Goal: Task Accomplishment & Management: Manage account settings

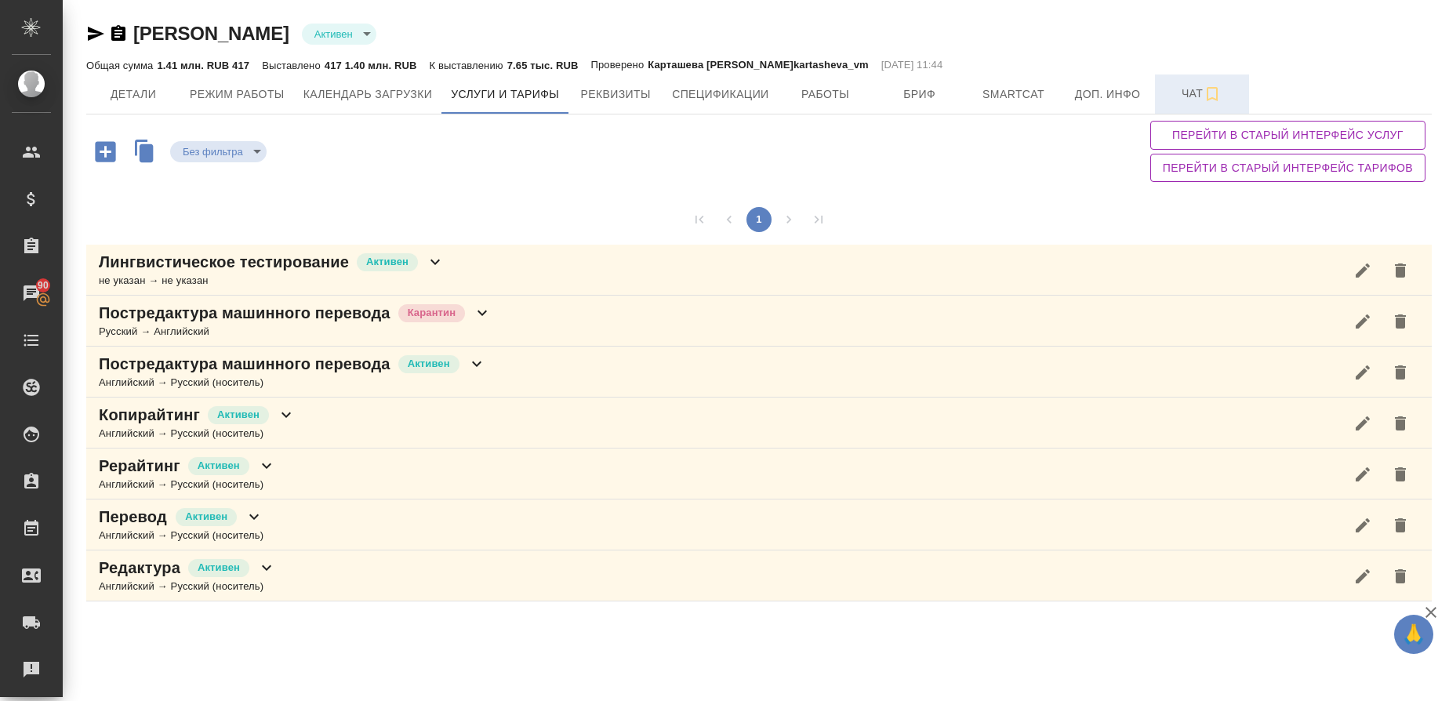
click at [1176, 79] on button "Чат" at bounding box center [1202, 93] width 94 height 39
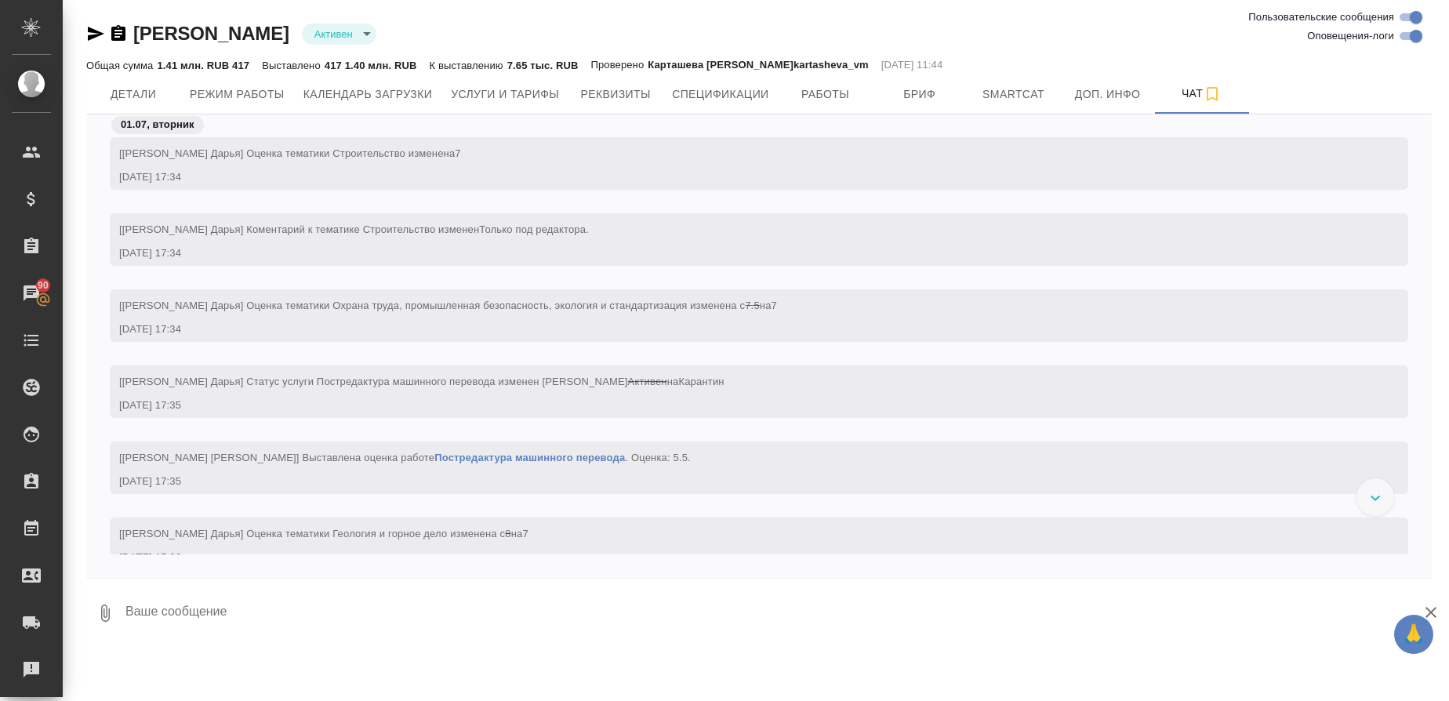
scroll to position [74773, 0]
click at [148, 100] on span "Детали" at bounding box center [133, 95] width 75 height 20
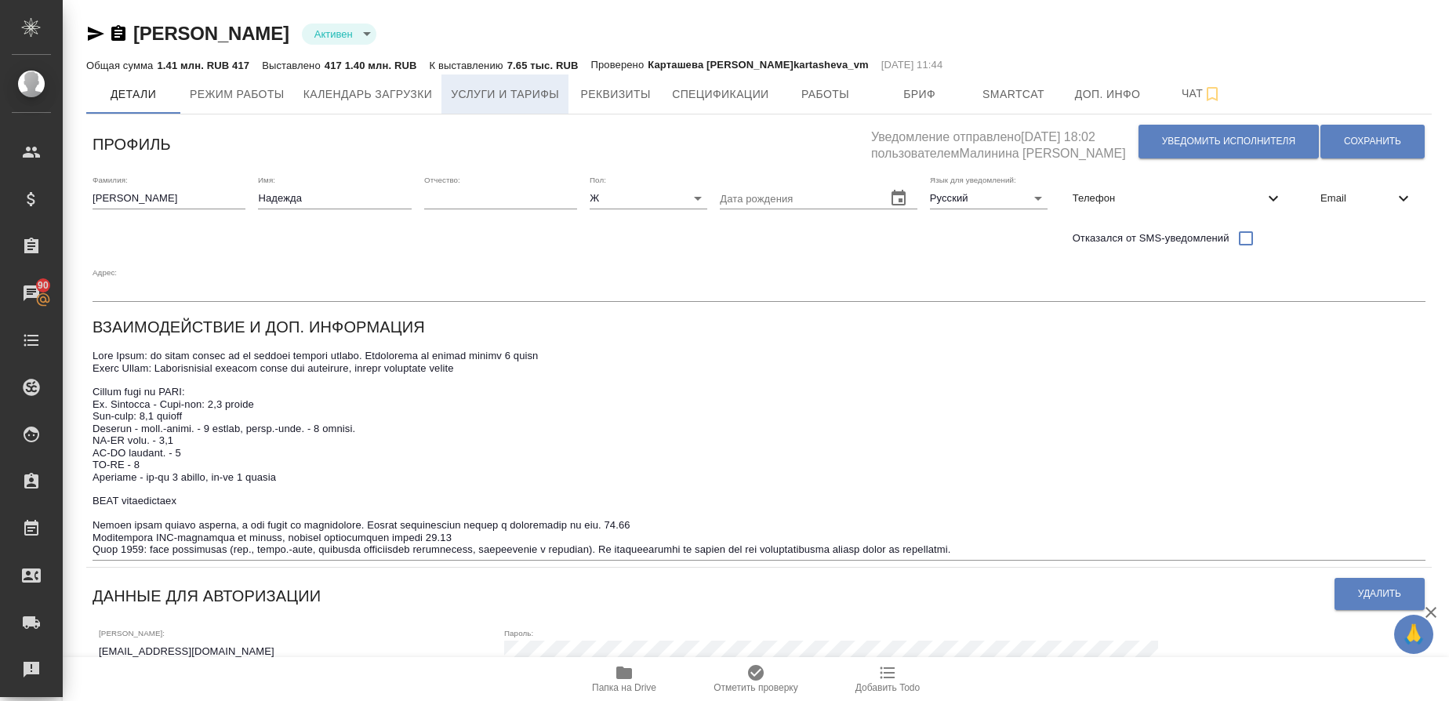
click at [531, 93] on span "Услуги и тарифы" at bounding box center [505, 95] width 108 height 20
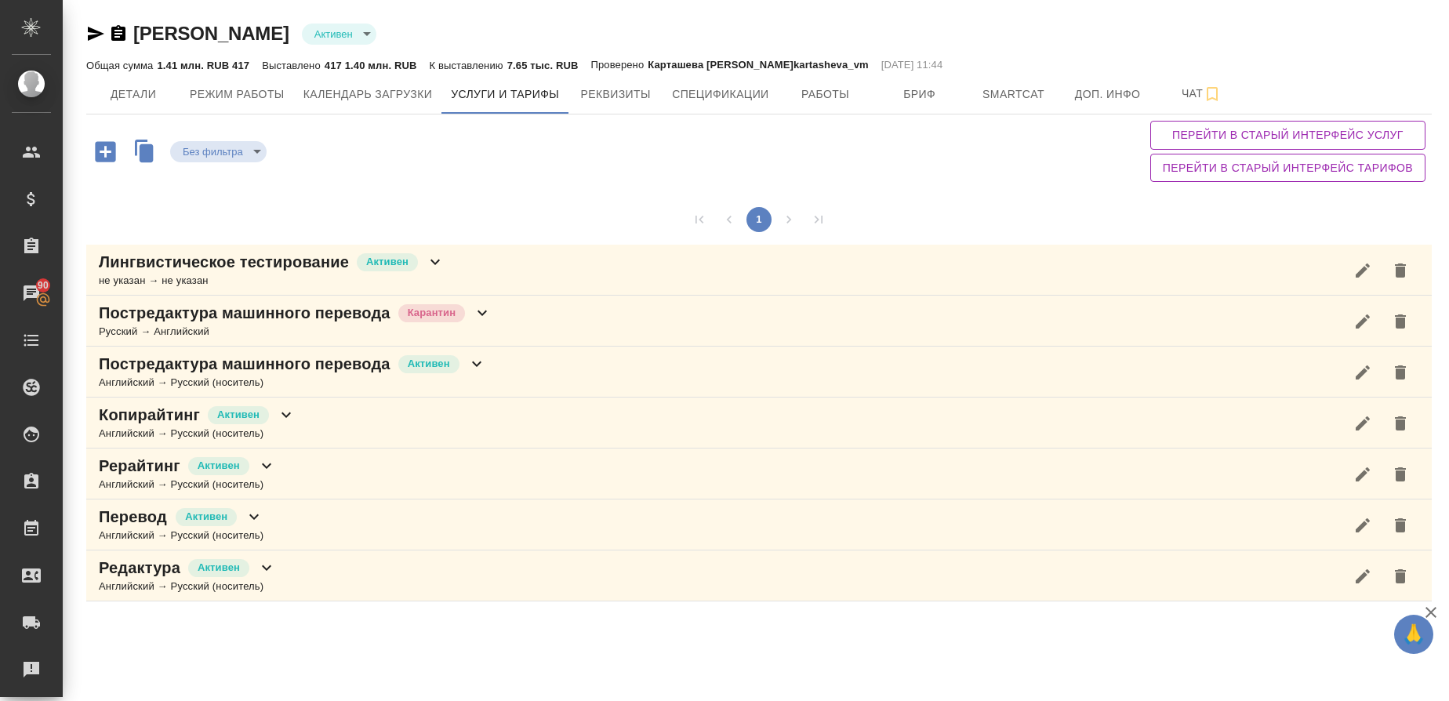
click at [238, 304] on p "Постредактура машинного перевода" at bounding box center [245, 313] width 292 height 22
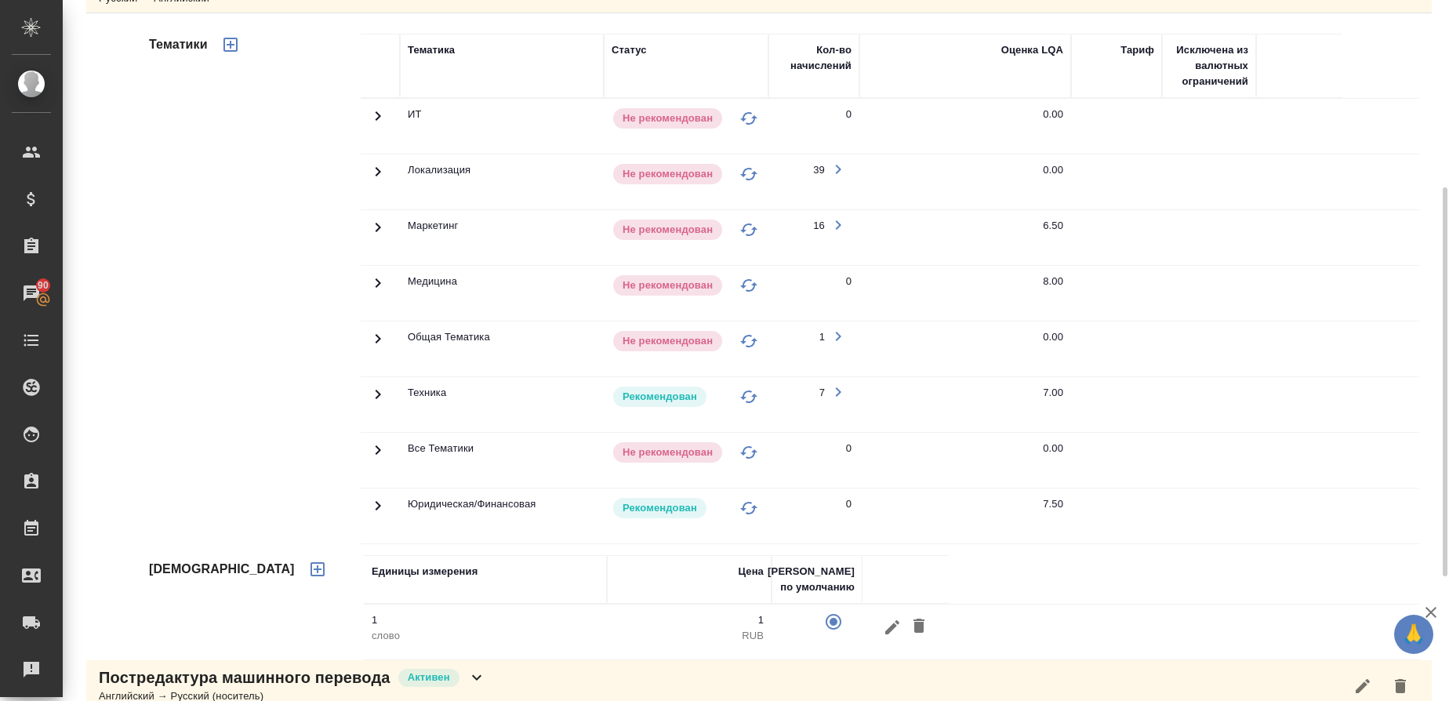
scroll to position [335, 0]
click at [375, 280] on icon at bounding box center [378, 281] width 19 height 19
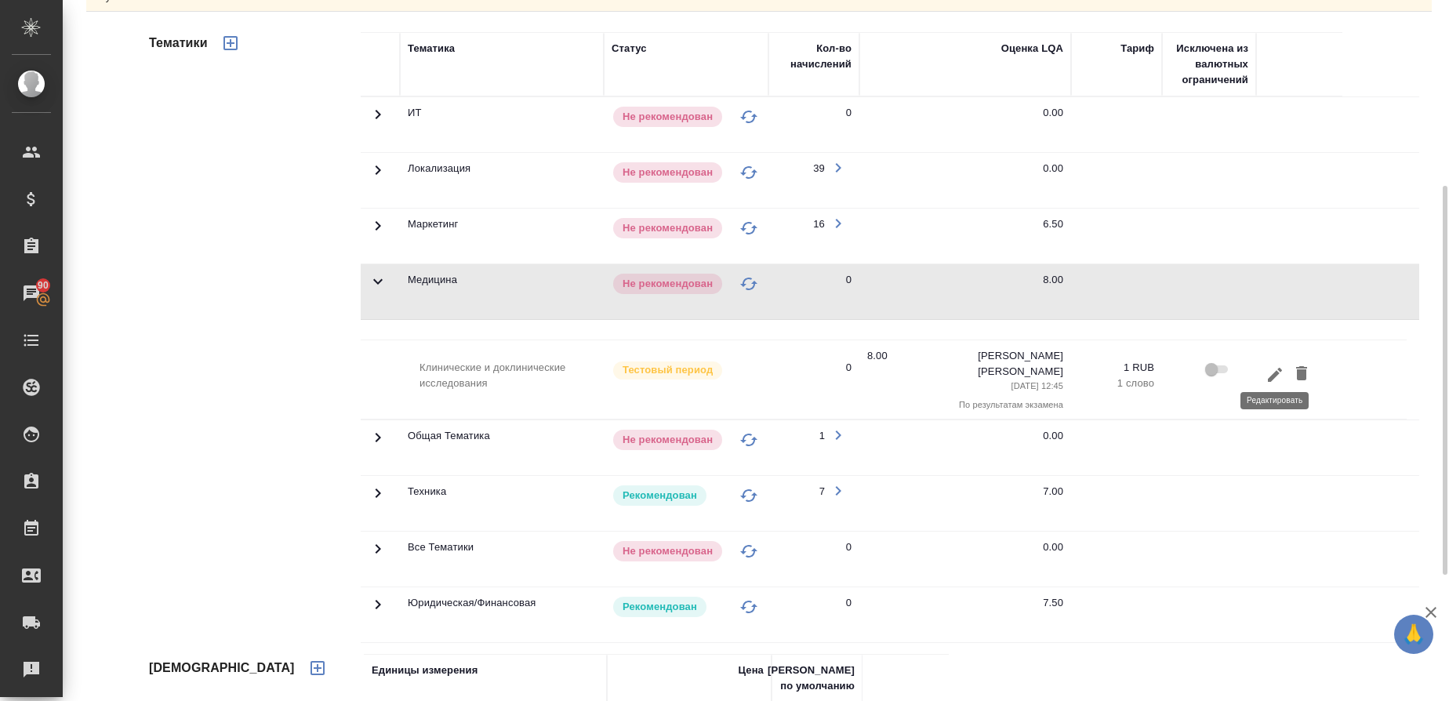
click at [1267, 367] on icon "button" at bounding box center [1275, 374] width 19 height 19
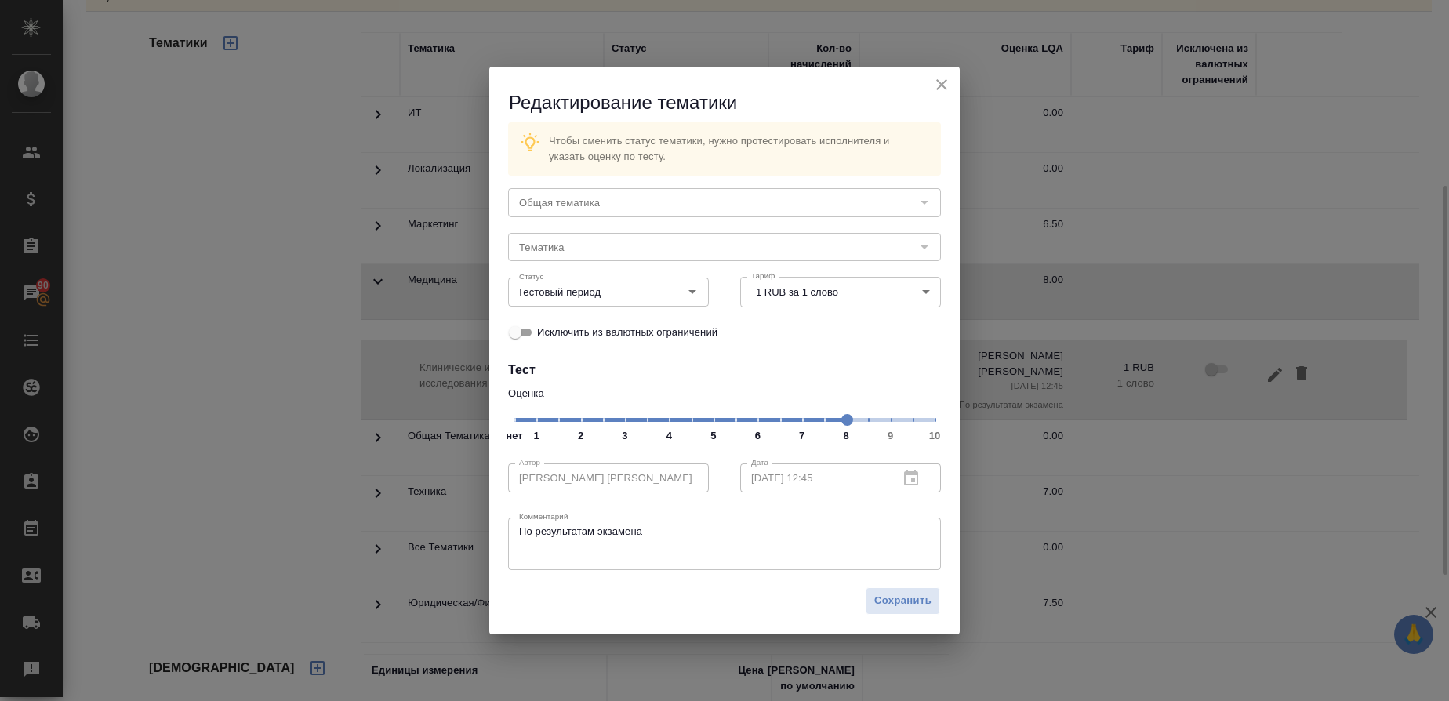
type input "Медицина"
type input "Клинические и доклинические исследования"
click at [940, 84] on icon "close" at bounding box center [941, 84] width 11 height 11
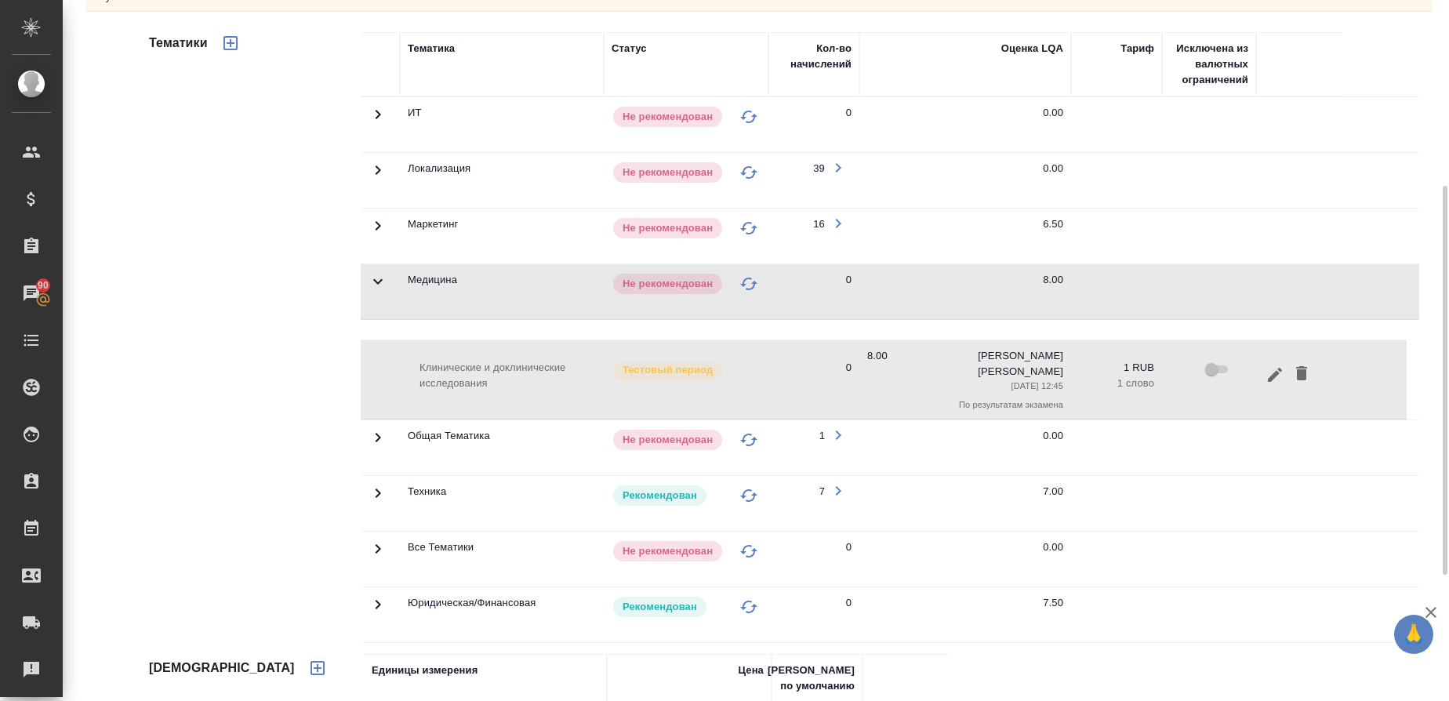
click at [380, 489] on icon at bounding box center [378, 493] width 5 height 9
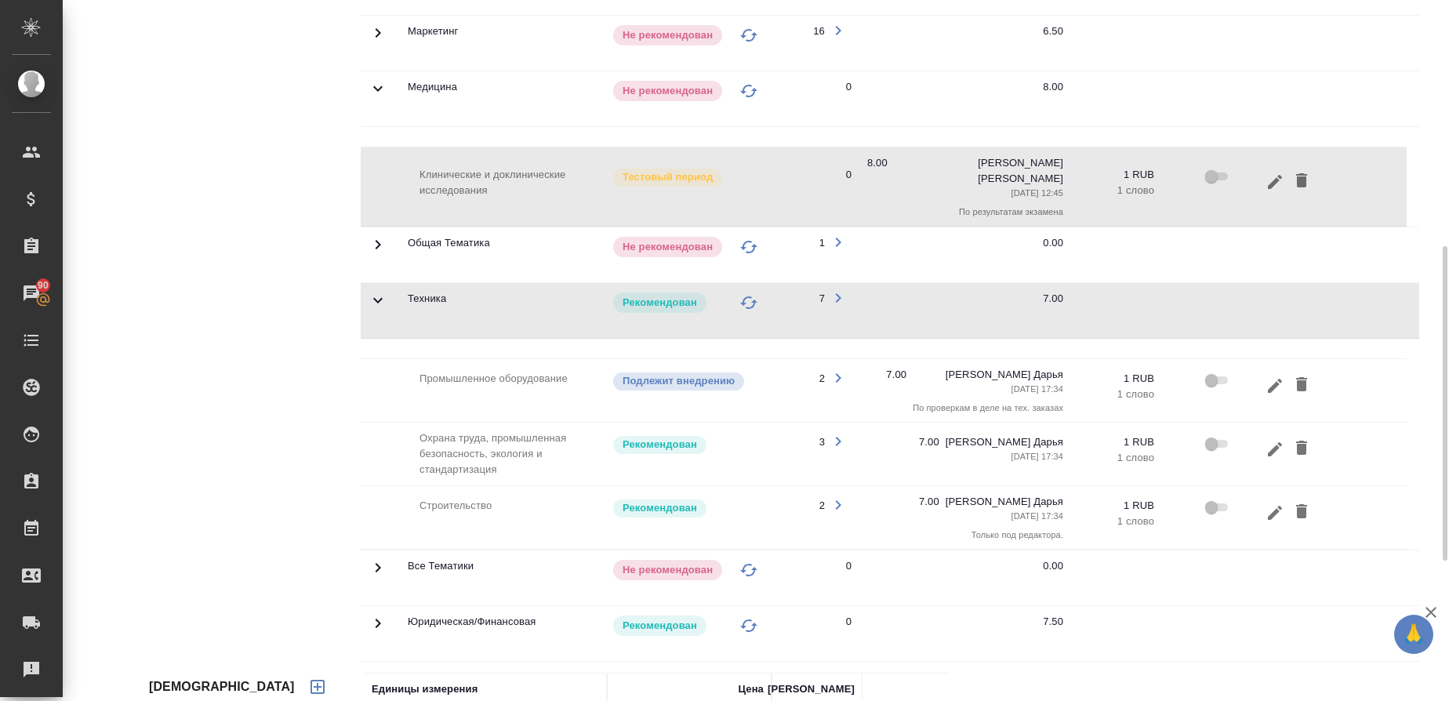
scroll to position [534, 0]
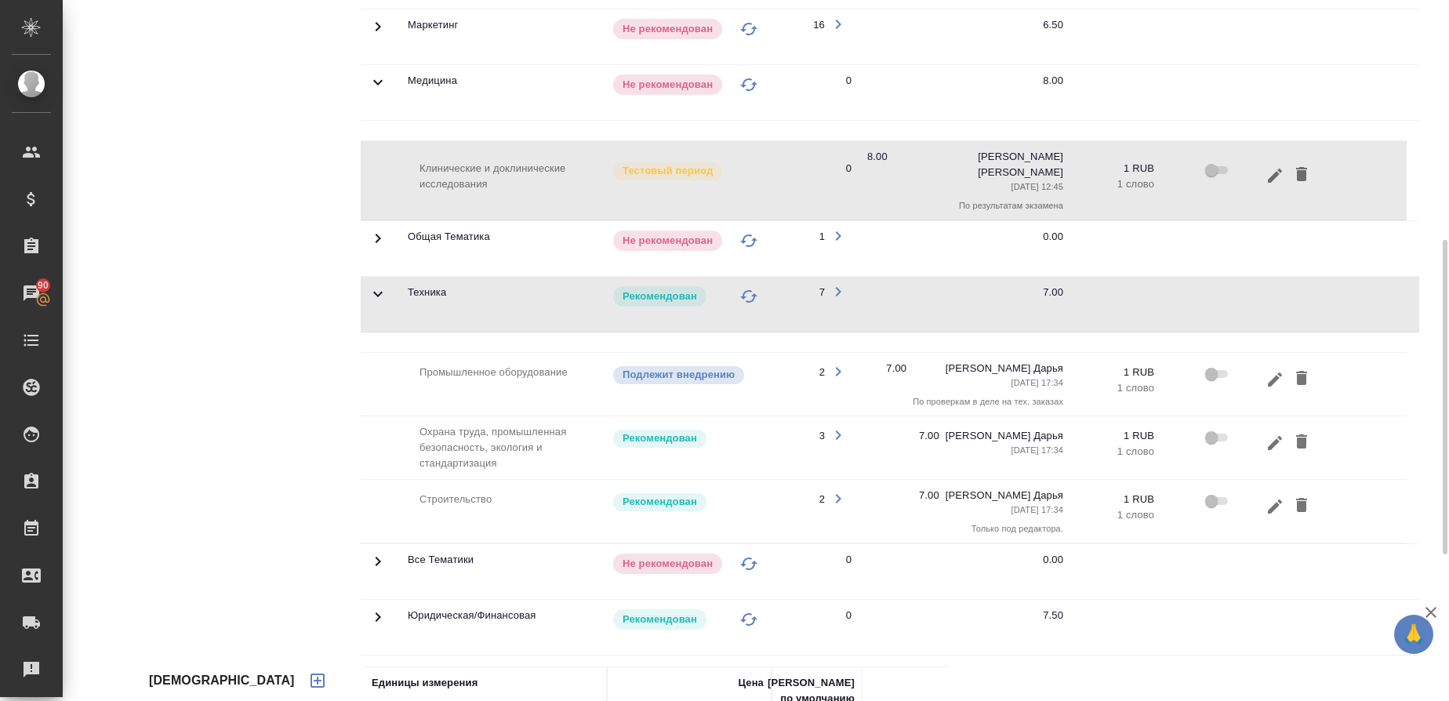
click at [376, 285] on icon at bounding box center [378, 294] width 19 height 19
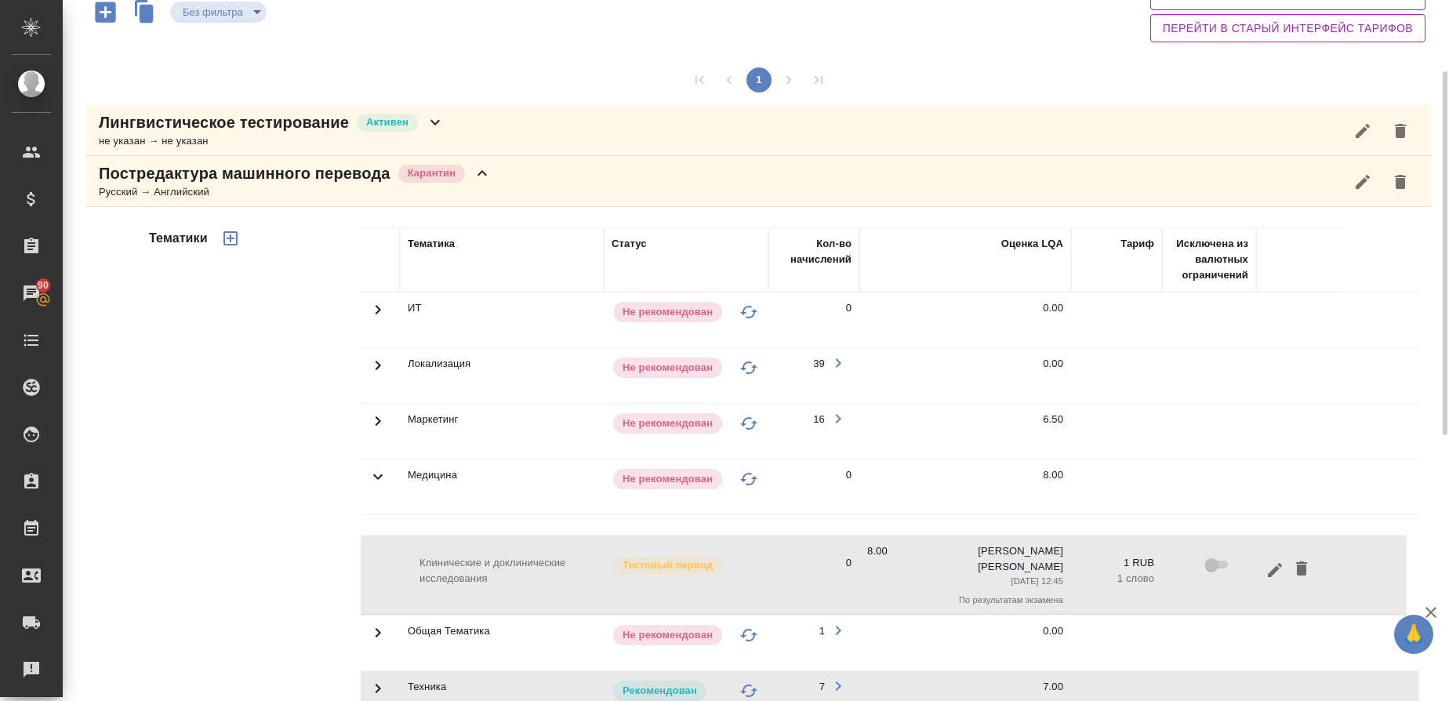
scroll to position [139, 0]
click at [388, 425] on td at bounding box center [380, 432] width 39 height 55
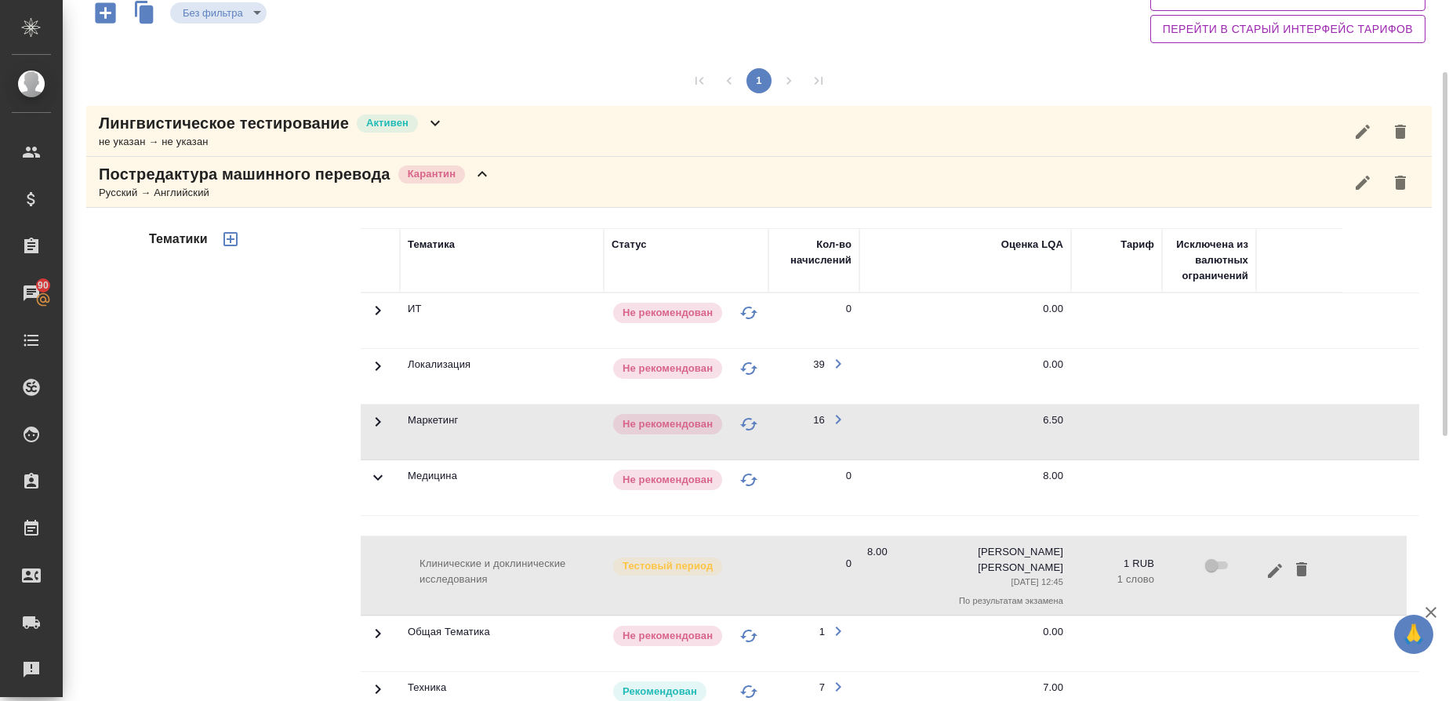
click at [373, 424] on icon at bounding box center [378, 421] width 19 height 19
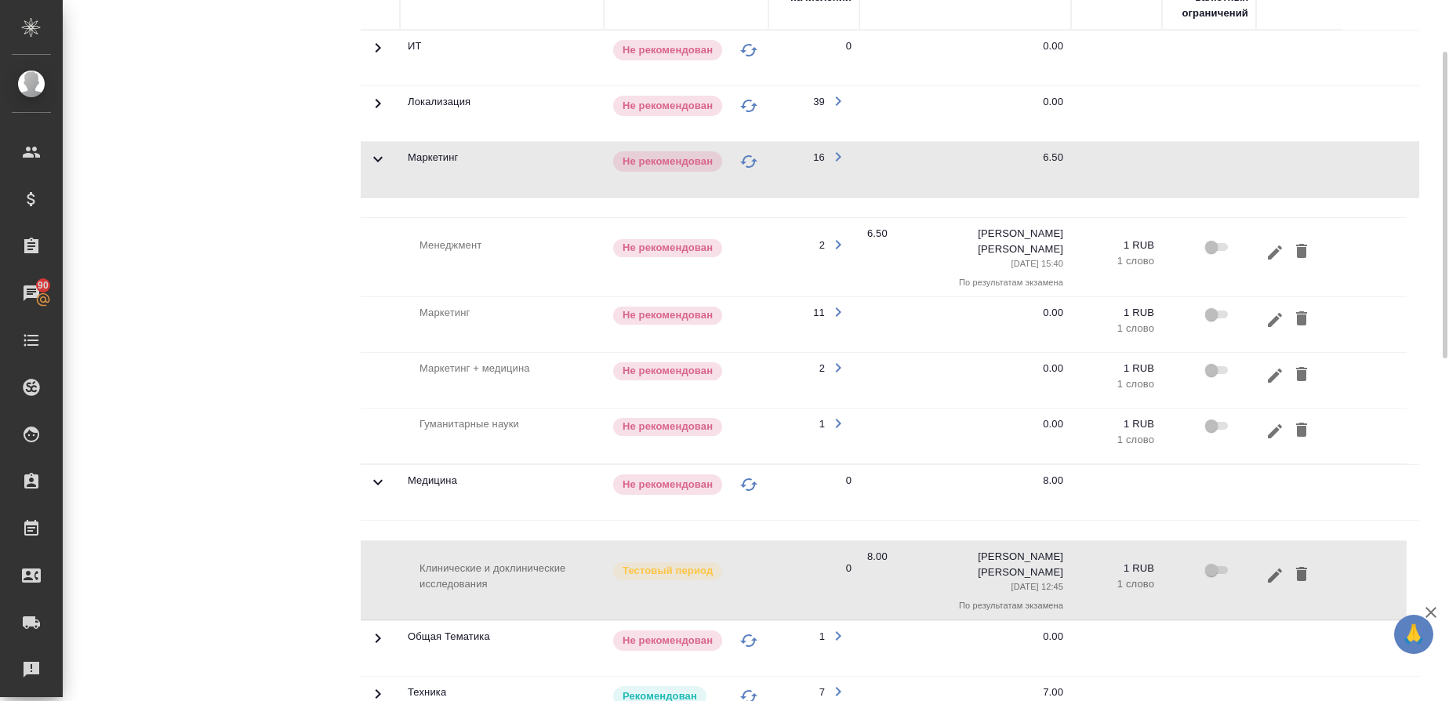
scroll to position [0, 0]
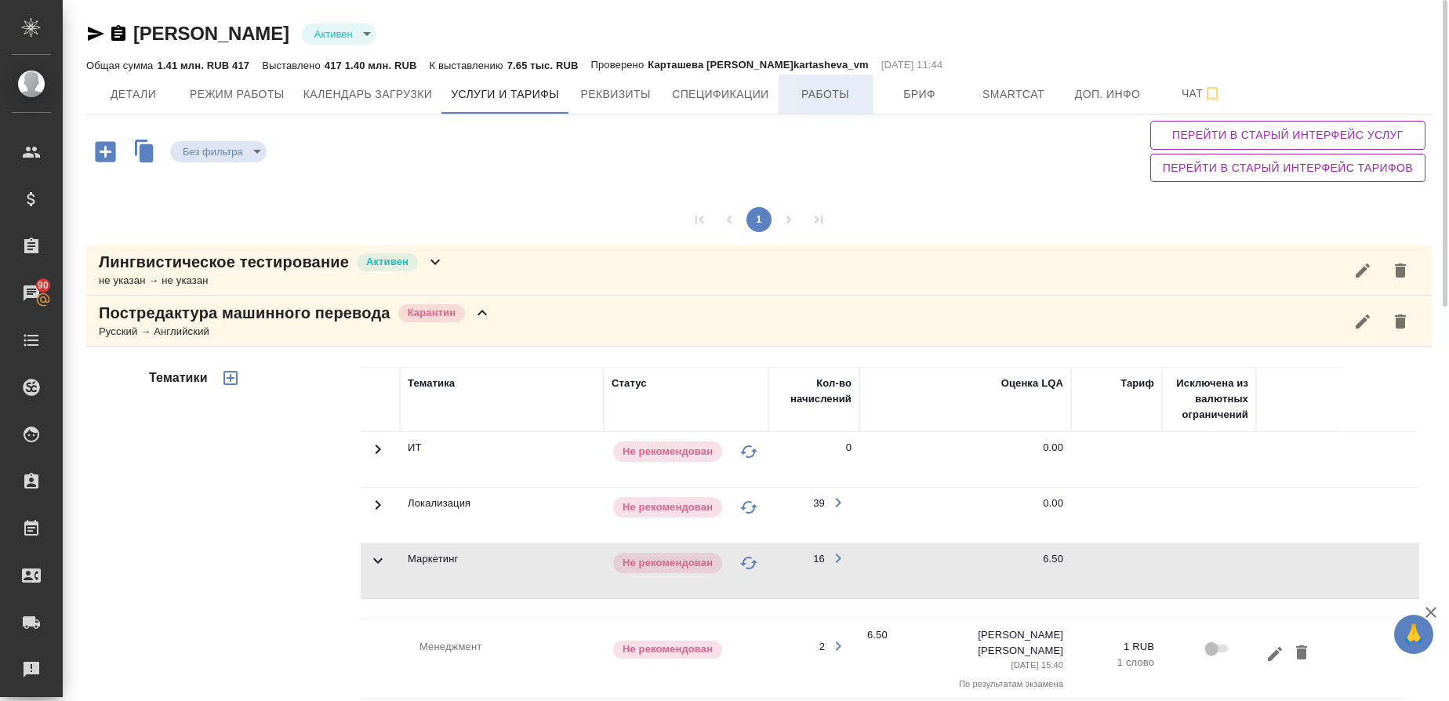
click at [797, 81] on button "Работы" at bounding box center [826, 93] width 94 height 39
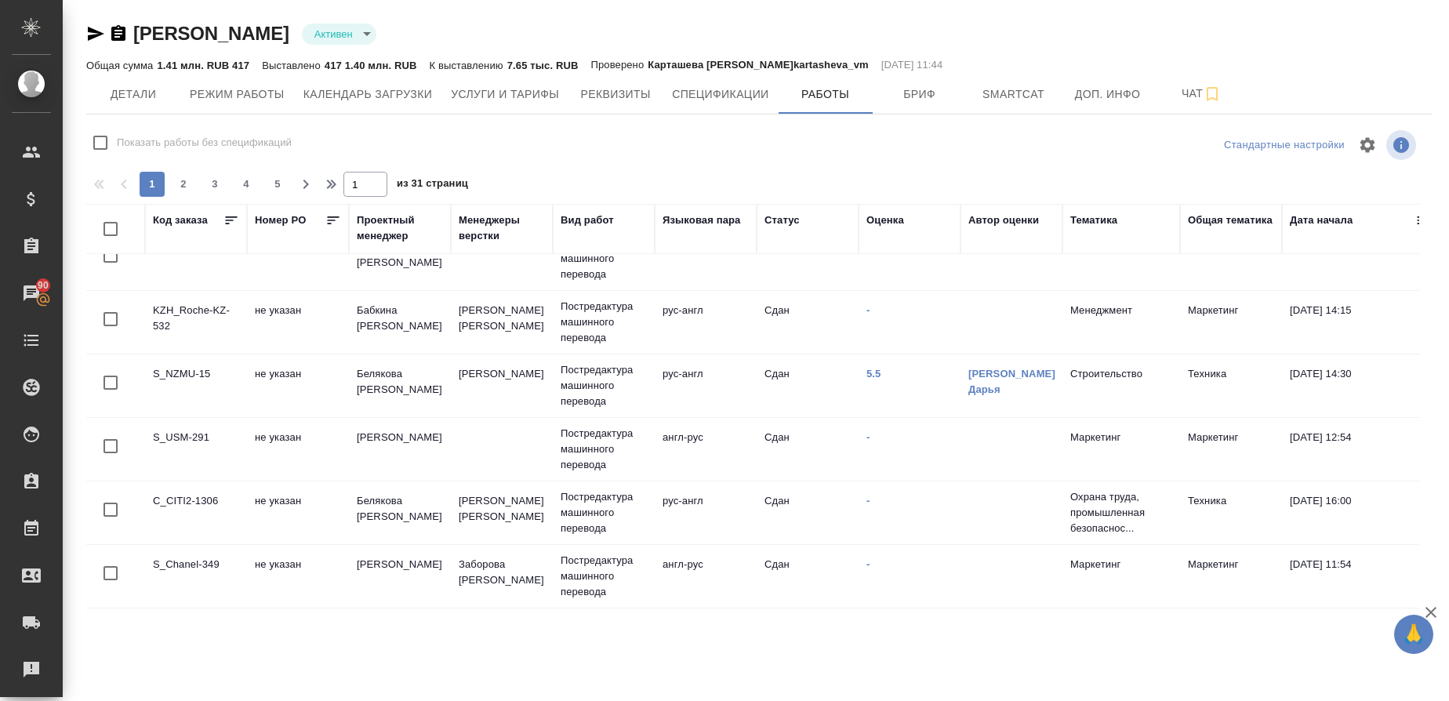
scroll to position [663, 0]
click at [467, 104] on span "Услуги и тарифы" at bounding box center [505, 95] width 108 height 20
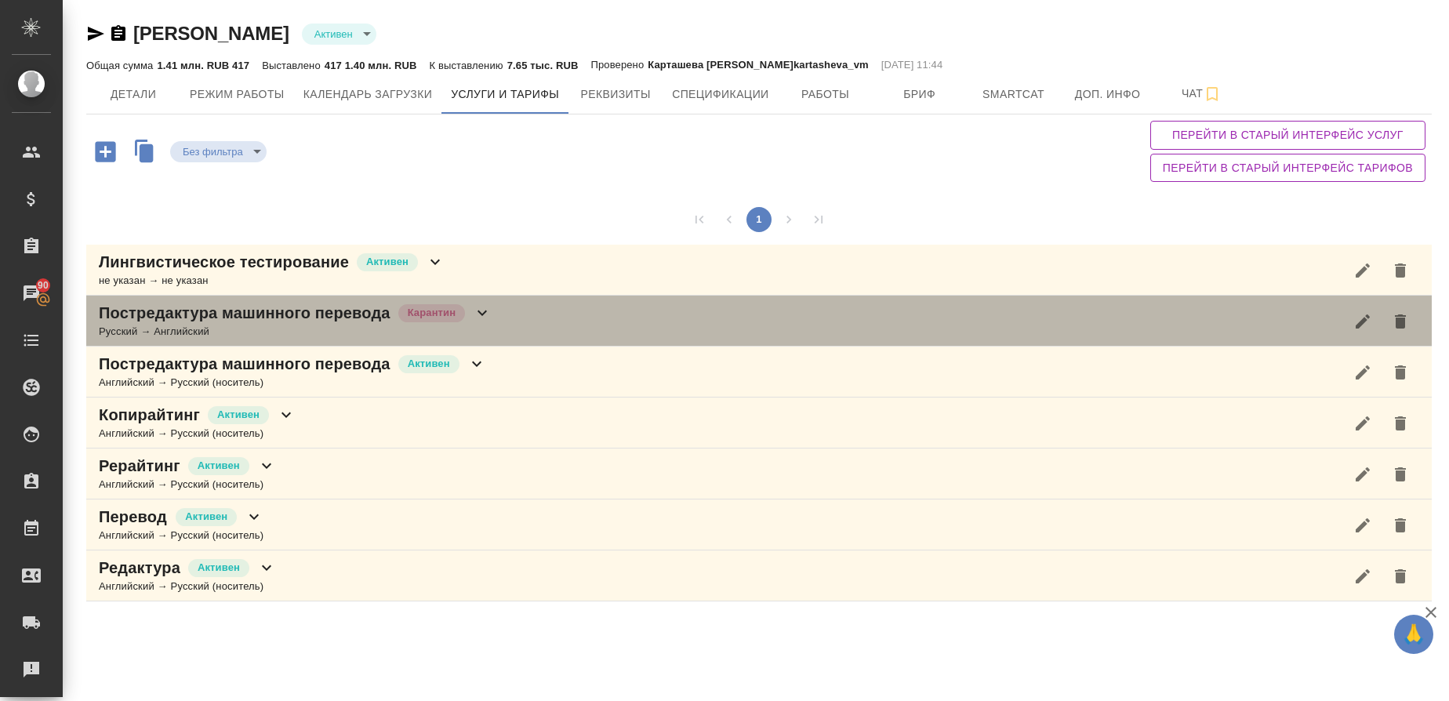
click at [295, 306] on p "Постредактура машинного перевода" at bounding box center [245, 313] width 292 height 22
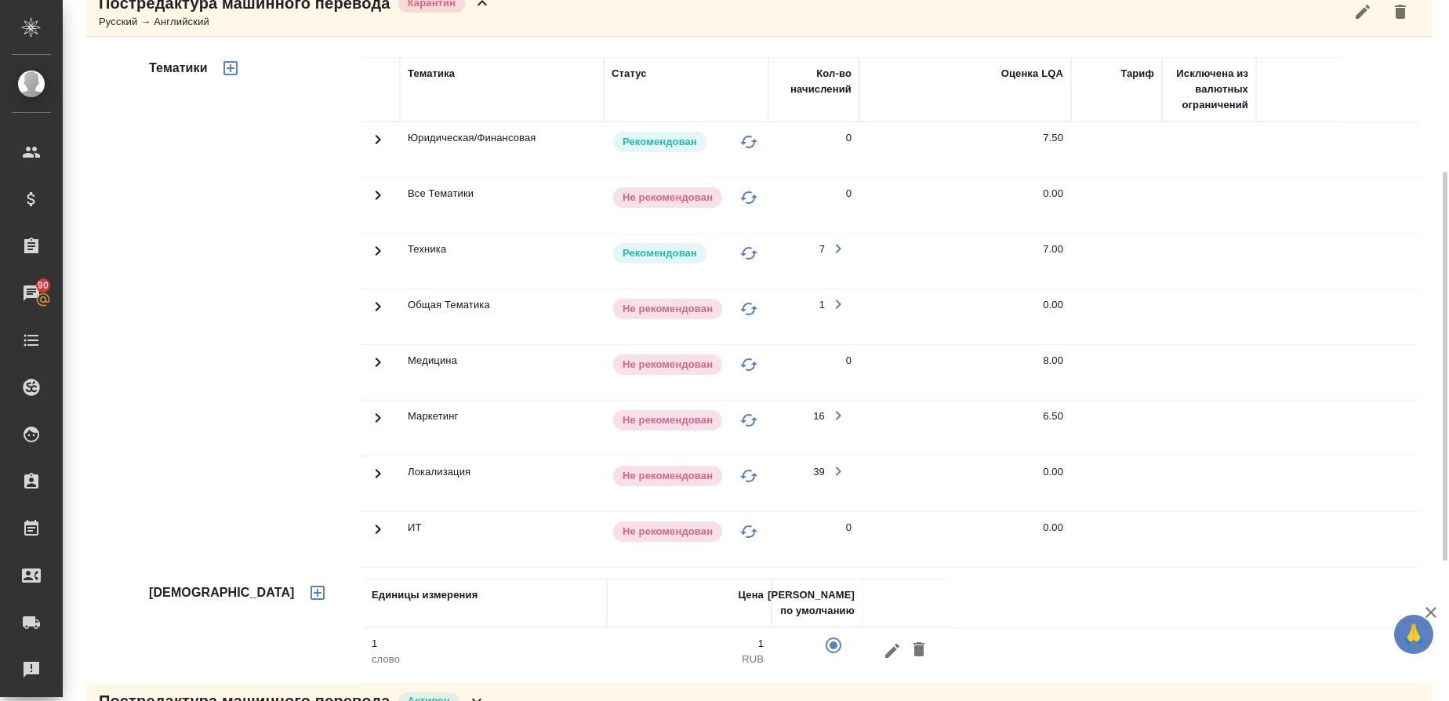
scroll to position [311, 0]
click at [434, 258] on td "Техника" at bounding box center [502, 259] width 204 height 55
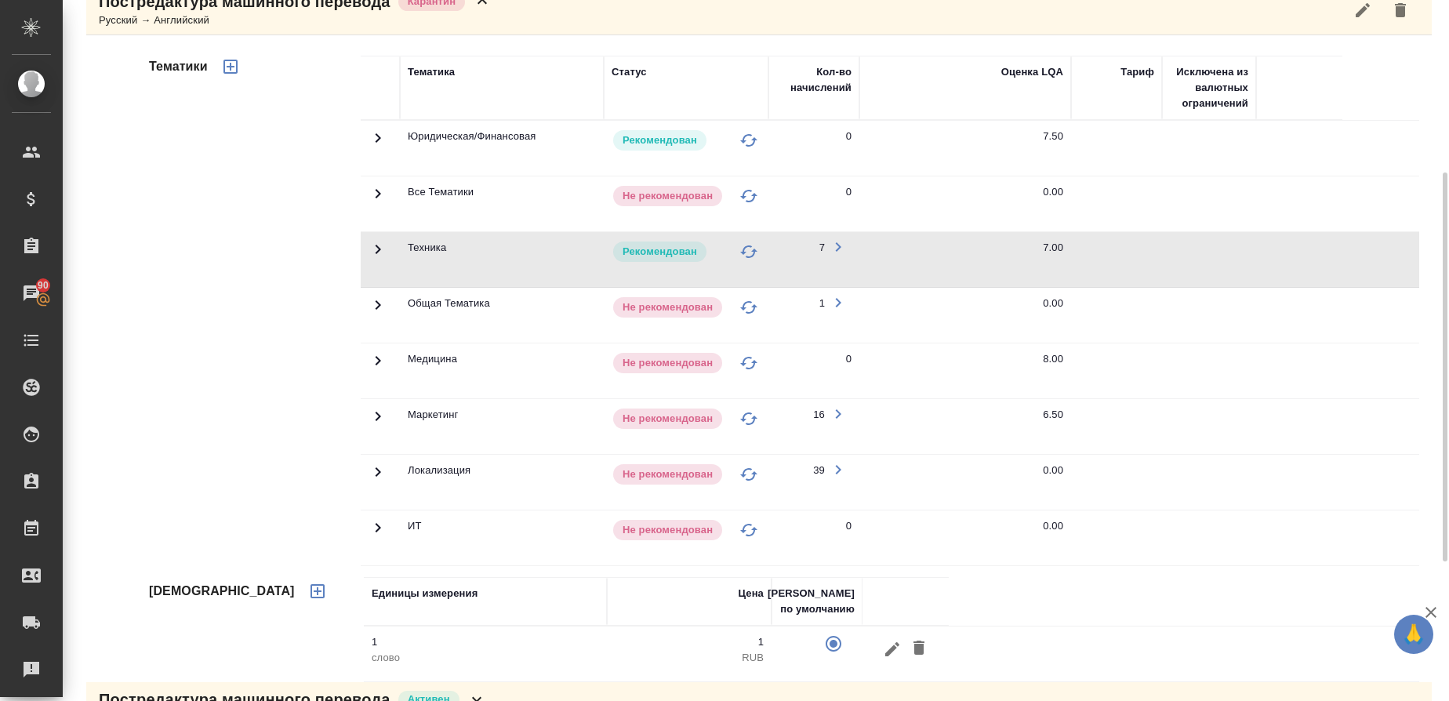
click at [445, 247] on td "Техника" at bounding box center [502, 259] width 204 height 55
click at [376, 252] on icon at bounding box center [378, 249] width 19 height 19
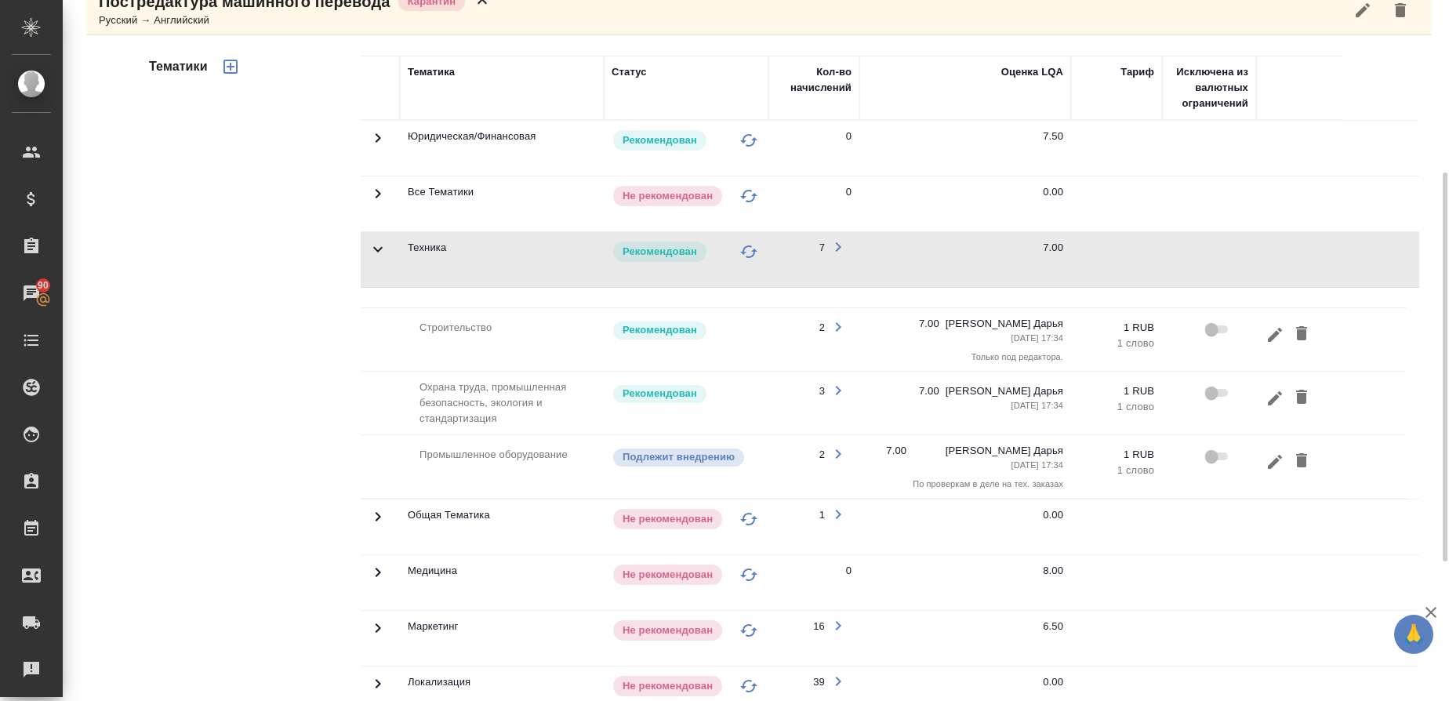
click at [1391, 349] on tr "Строительство Рекомендован 2 7.00 [PERSON_NAME] Дарья [DATE] 17:34 Только под р…" at bounding box center [884, 340] width 1046 height 64
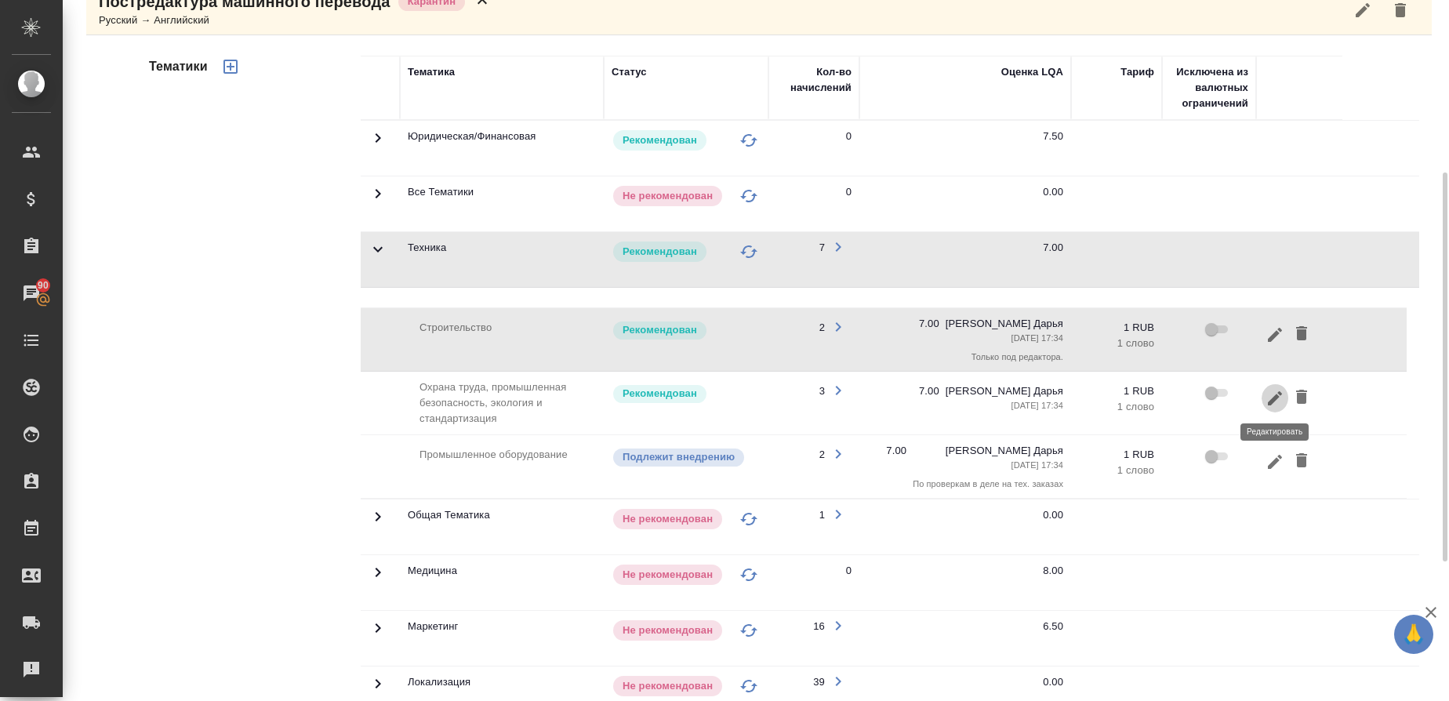
click at [1273, 403] on icon "button" at bounding box center [1275, 398] width 19 height 19
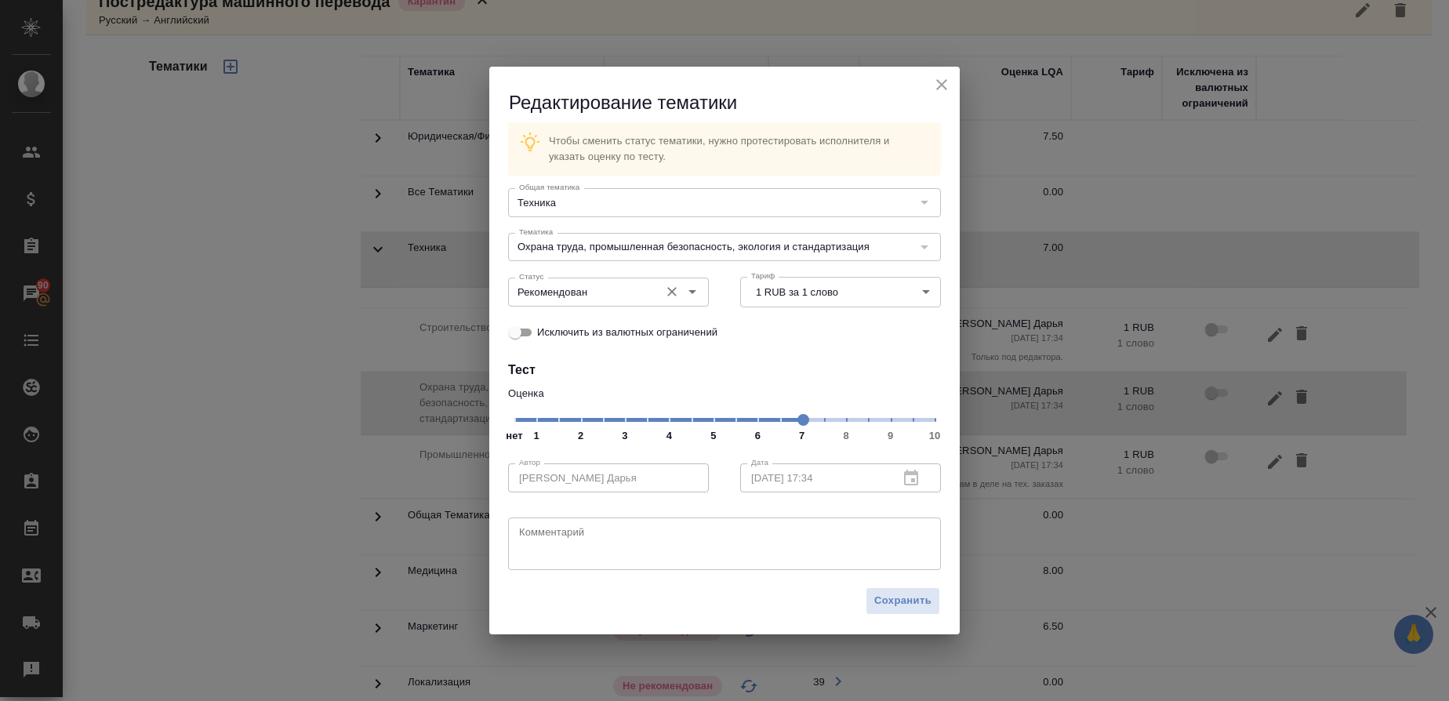
click at [694, 283] on icon "Open" at bounding box center [692, 291] width 19 height 19
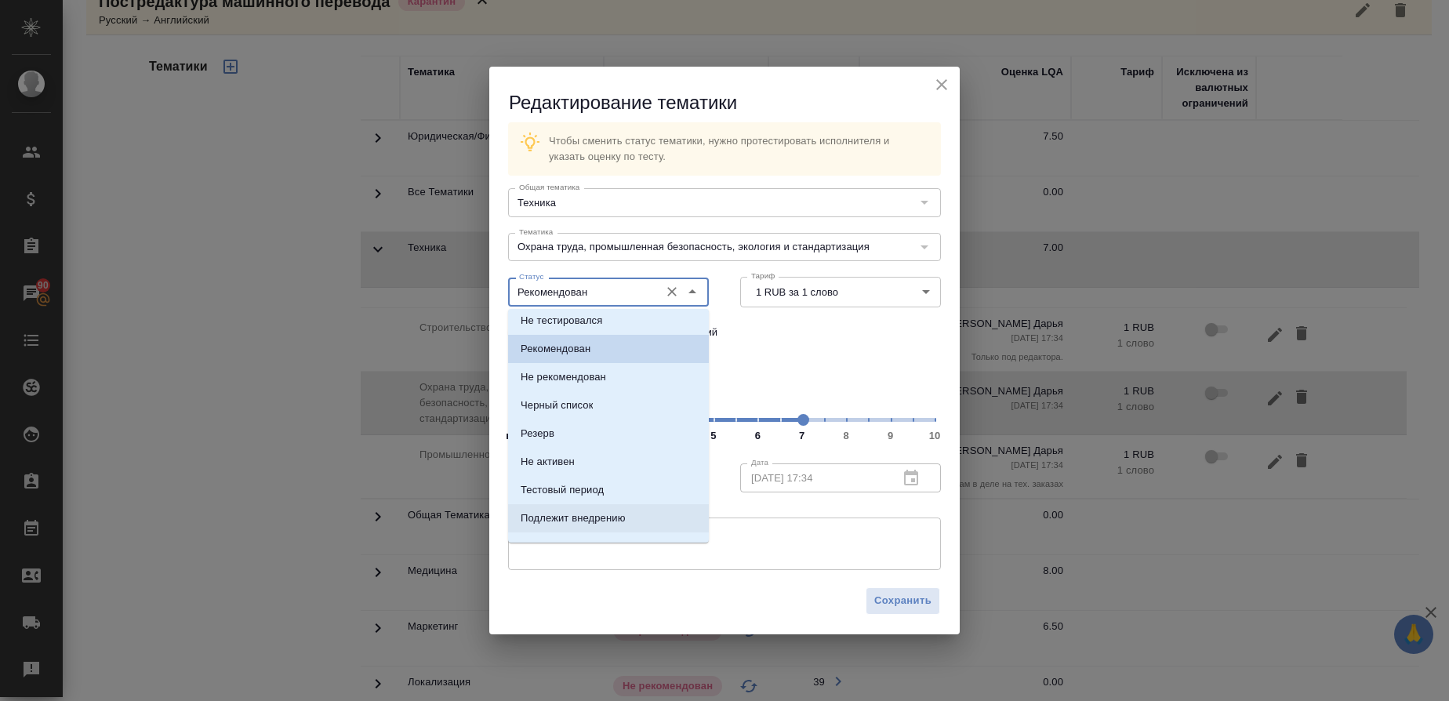
scroll to position [0, 0]
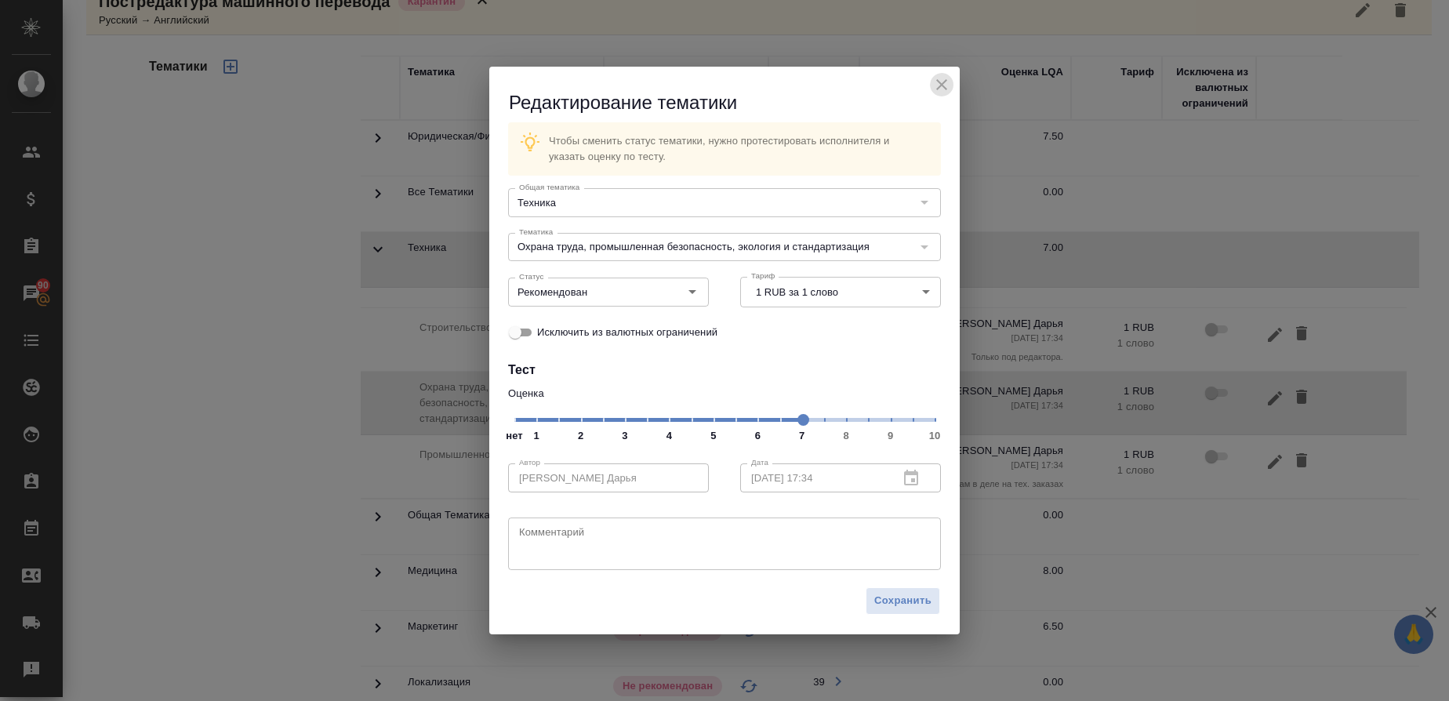
click at [946, 81] on icon "close" at bounding box center [941, 84] width 11 height 11
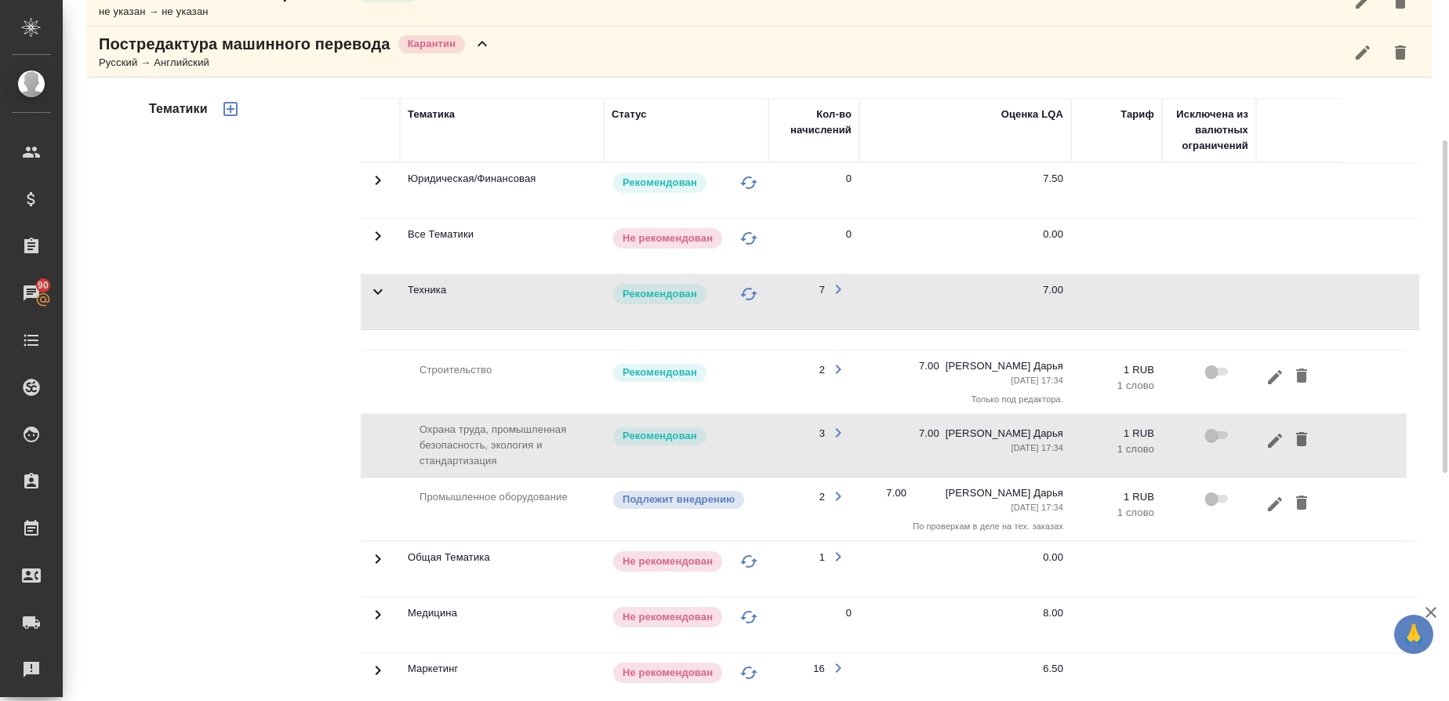
scroll to position [278, 0]
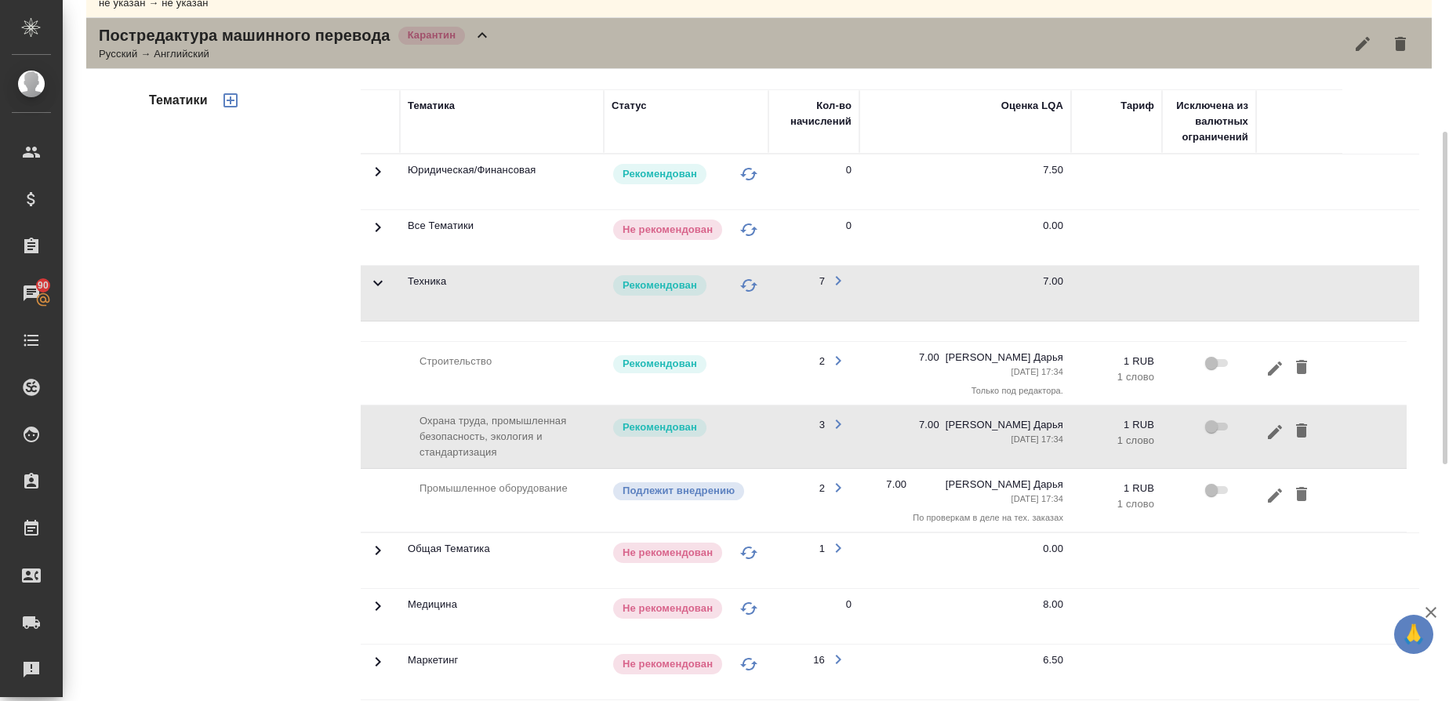
click at [993, 49] on div "Постредактура машинного перевода Карантин Русский → Английский" at bounding box center [759, 43] width 1346 height 51
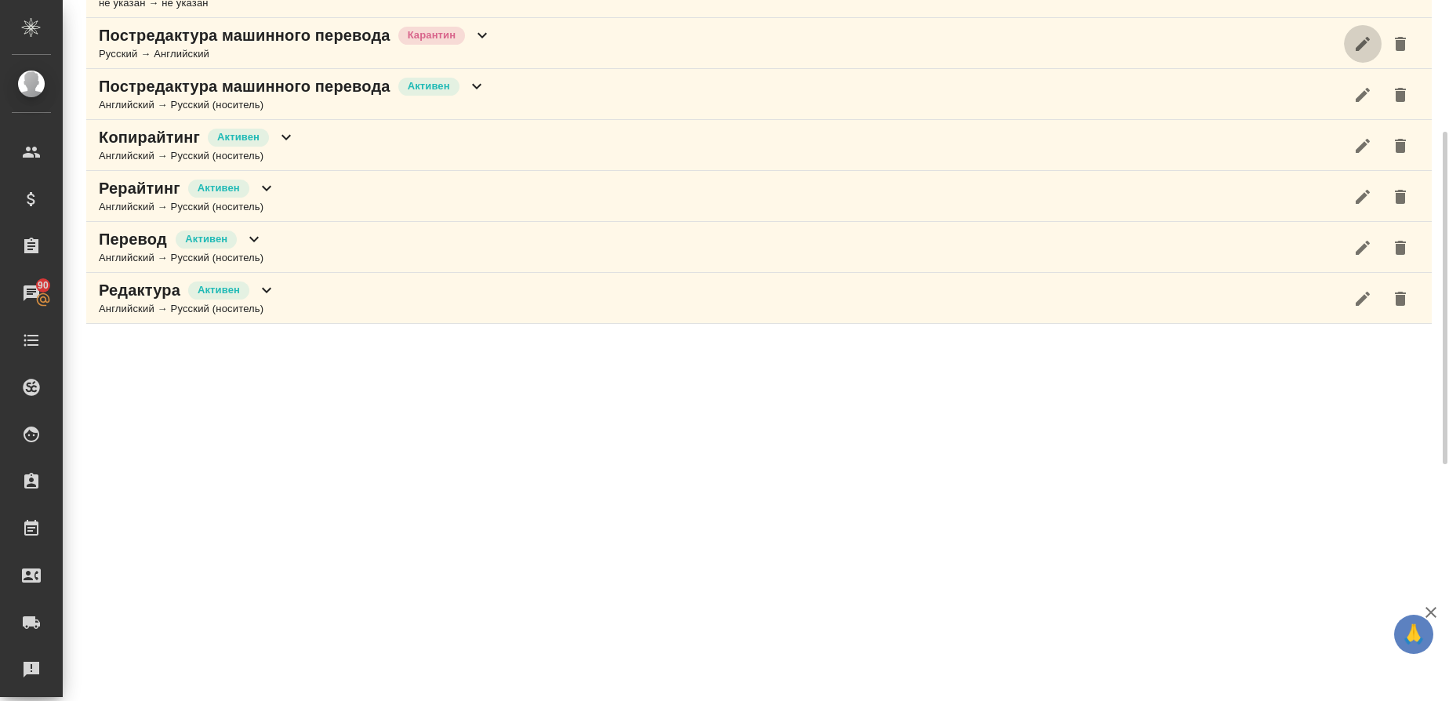
click at [1360, 46] on icon "button" at bounding box center [1363, 43] width 14 height 14
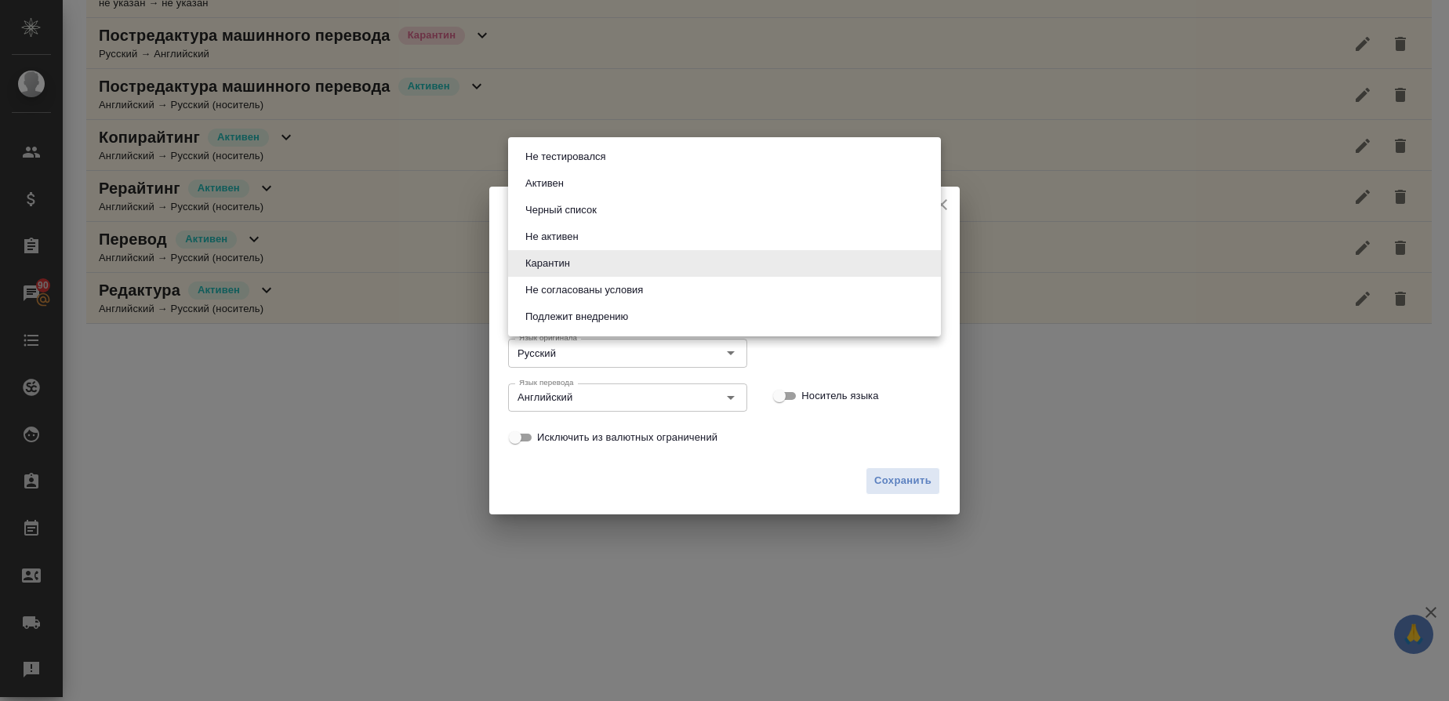
click at [722, 260] on body "🙏 .cls-1 fill:#fff; AWATERA [PERSON_NAME] Спецификации Заказы 90 Чаты Todo Прое…" at bounding box center [724, 350] width 1449 height 701
click at [585, 176] on li "Активен" at bounding box center [724, 183] width 433 height 27
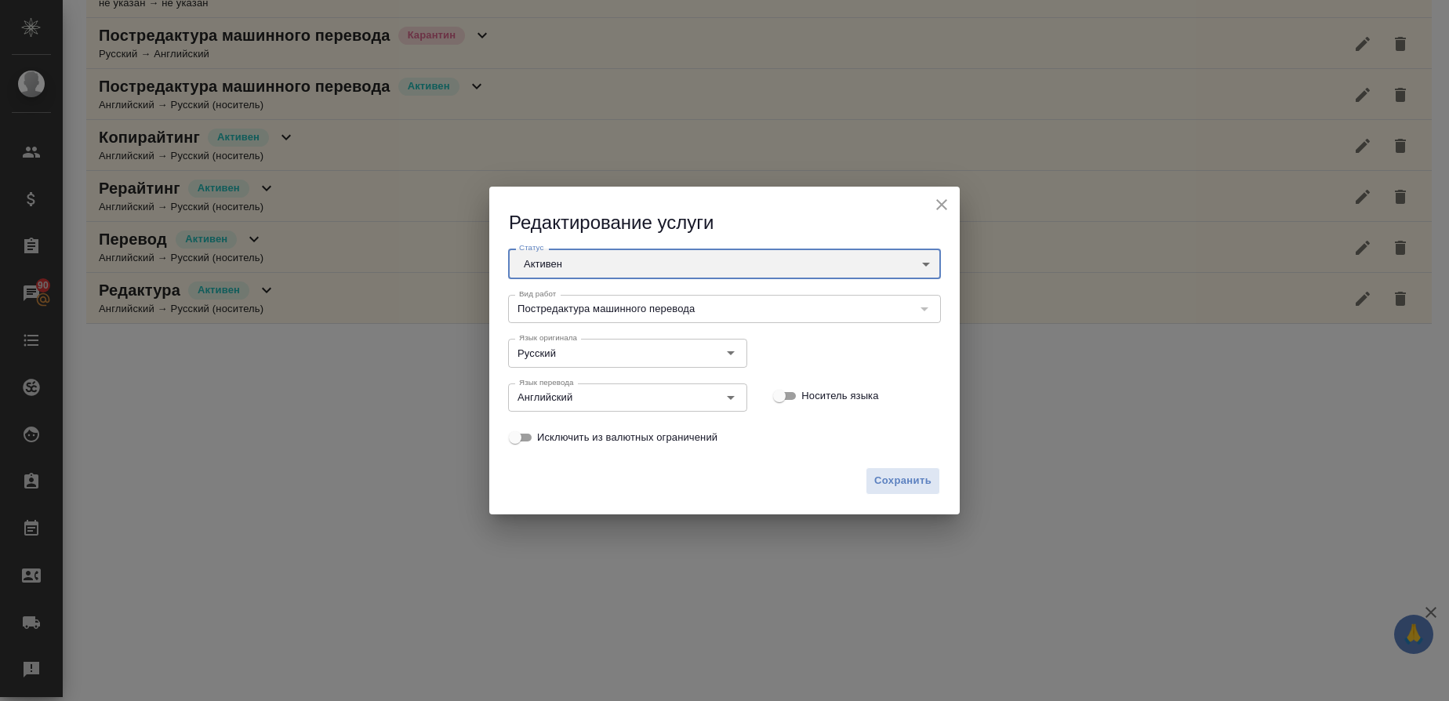
type input "active"
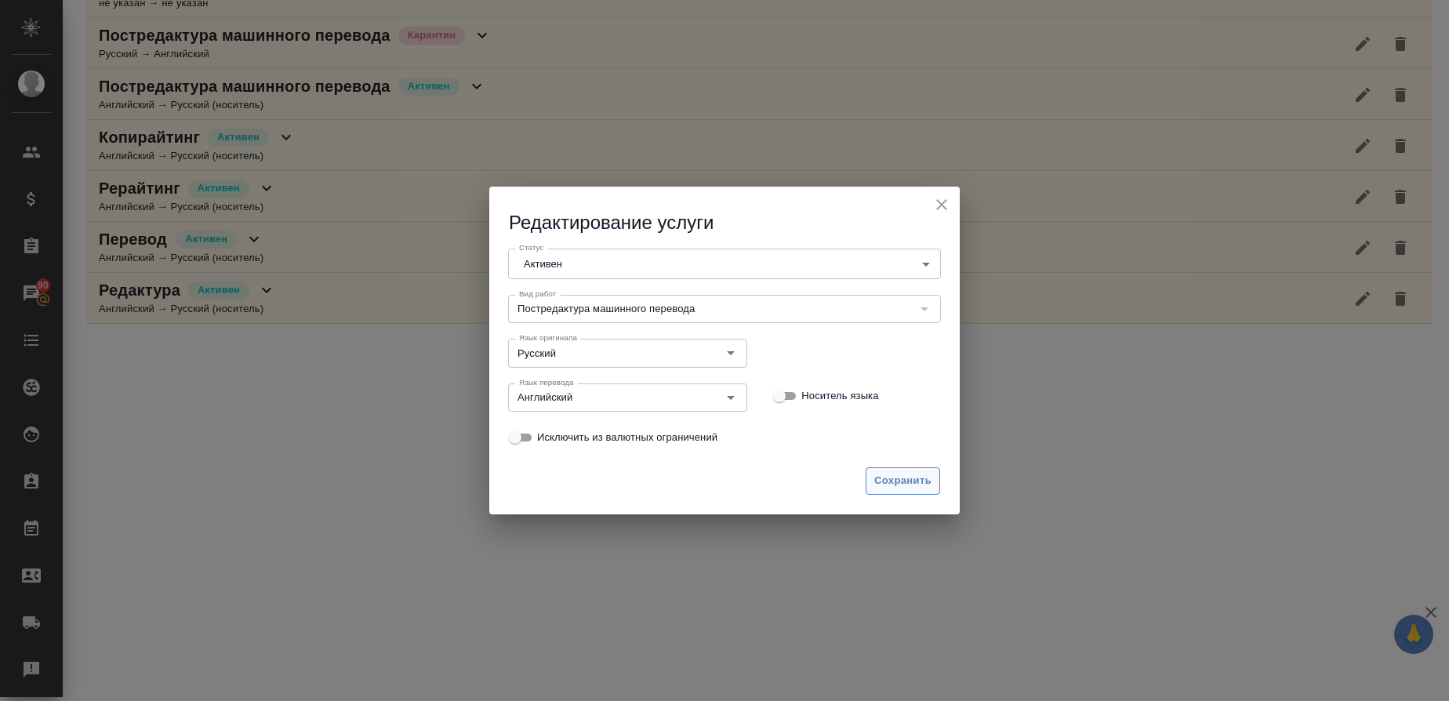
click at [892, 481] on span "Сохранить" at bounding box center [902, 481] width 57 height 18
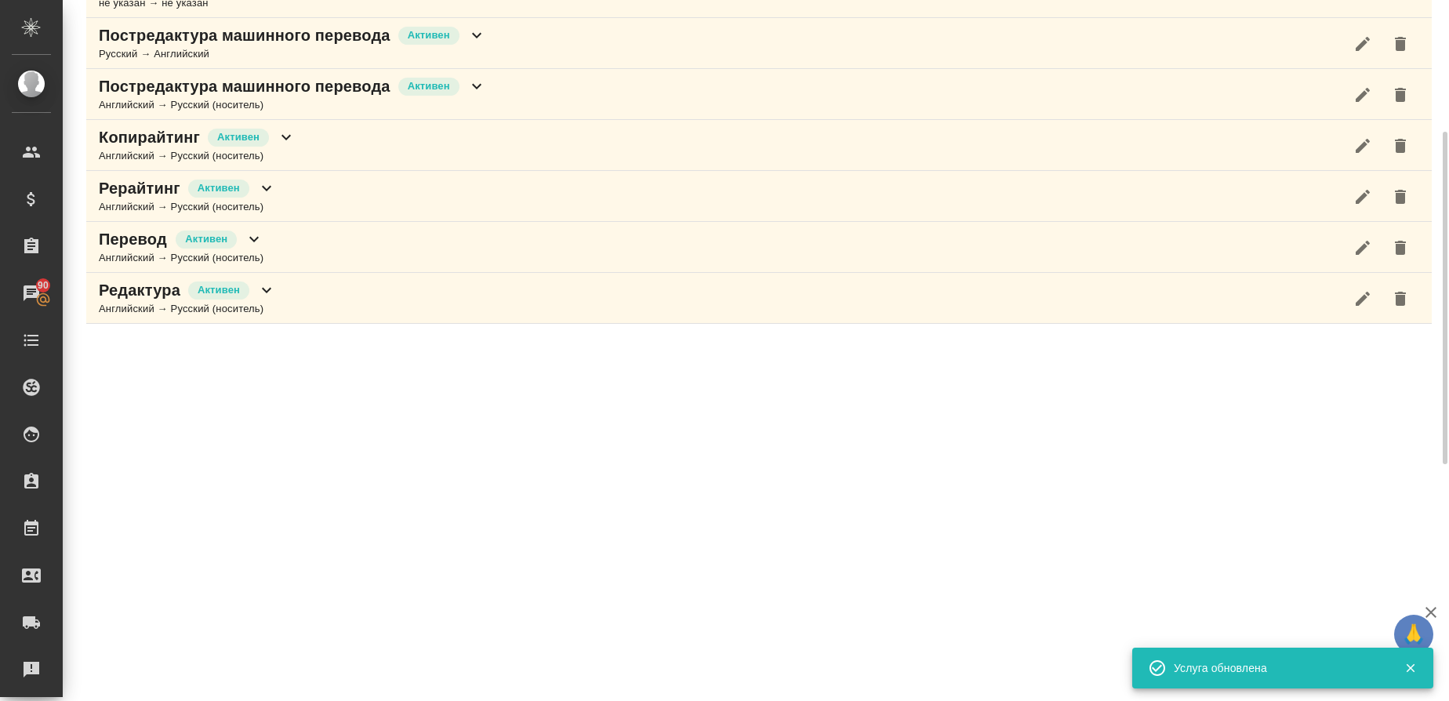
click at [254, 37] on p "Постредактура машинного перевода" at bounding box center [245, 35] width 292 height 22
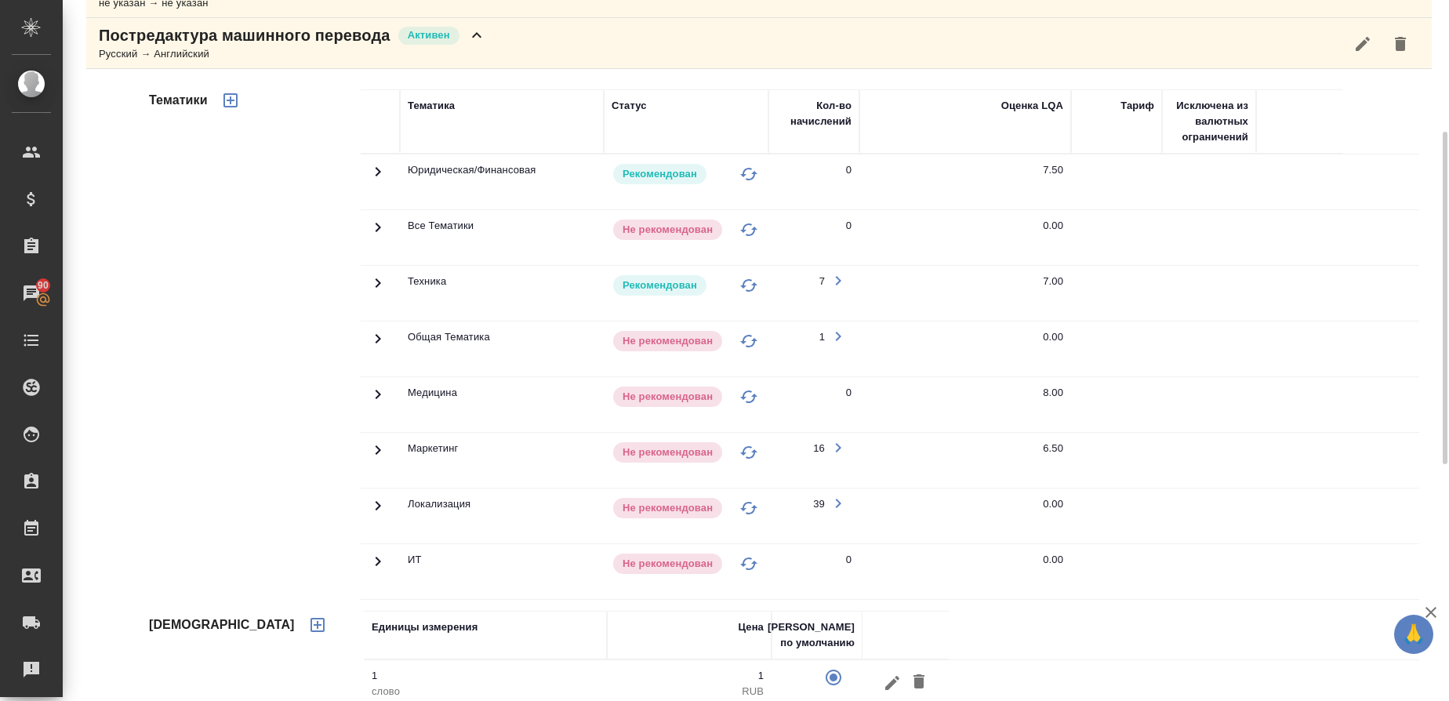
click at [392, 282] on td at bounding box center [380, 293] width 39 height 55
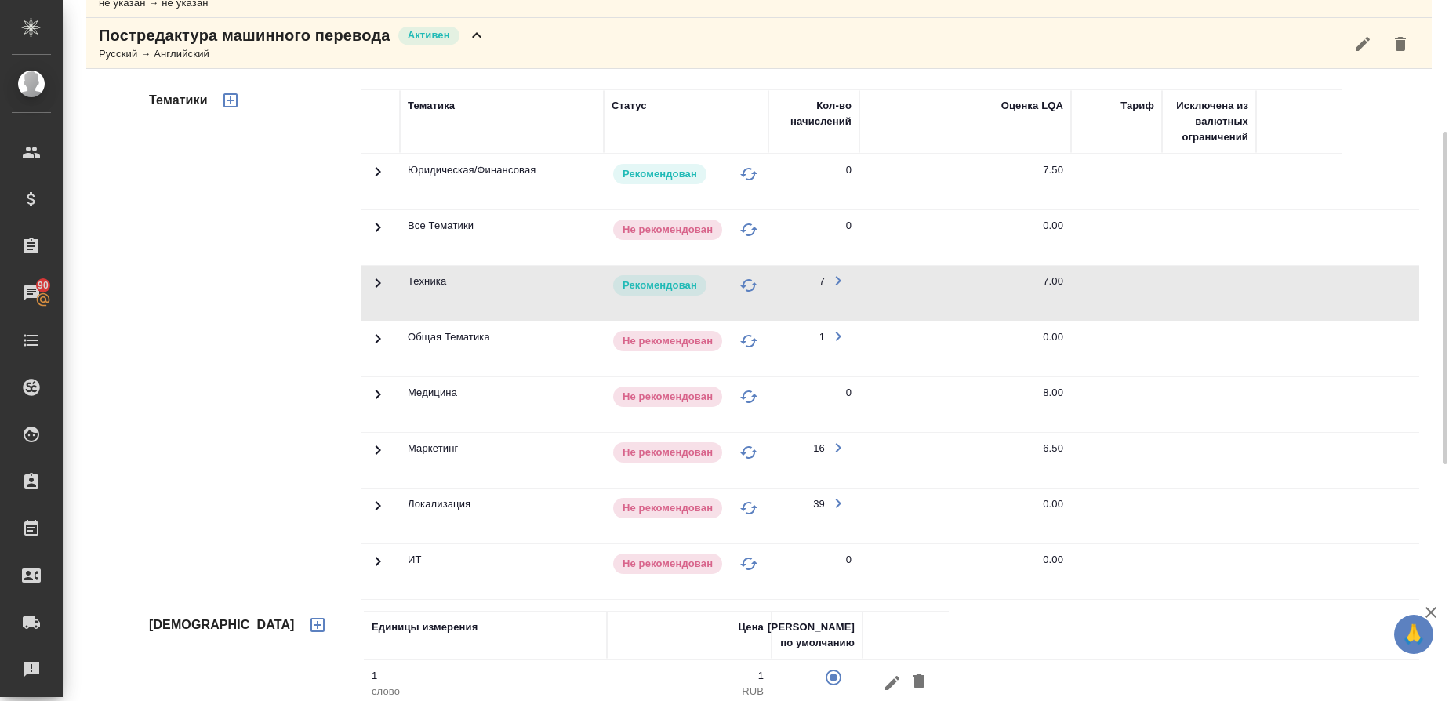
click at [380, 285] on icon at bounding box center [378, 283] width 19 height 19
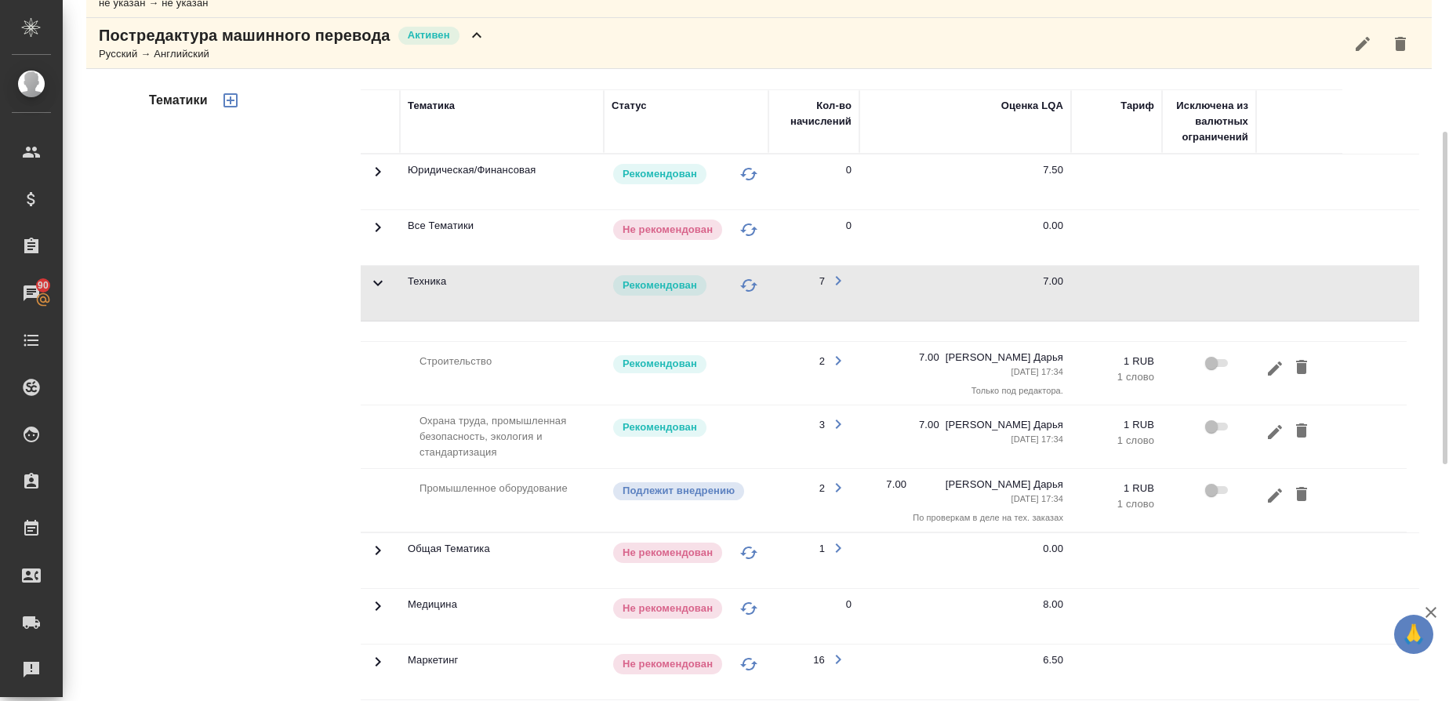
click at [1405, 361] on tr "Строительство Рекомендован 2 7.00 [PERSON_NAME] Дарья [DATE] 17:34 Только под р…" at bounding box center [884, 374] width 1046 height 64
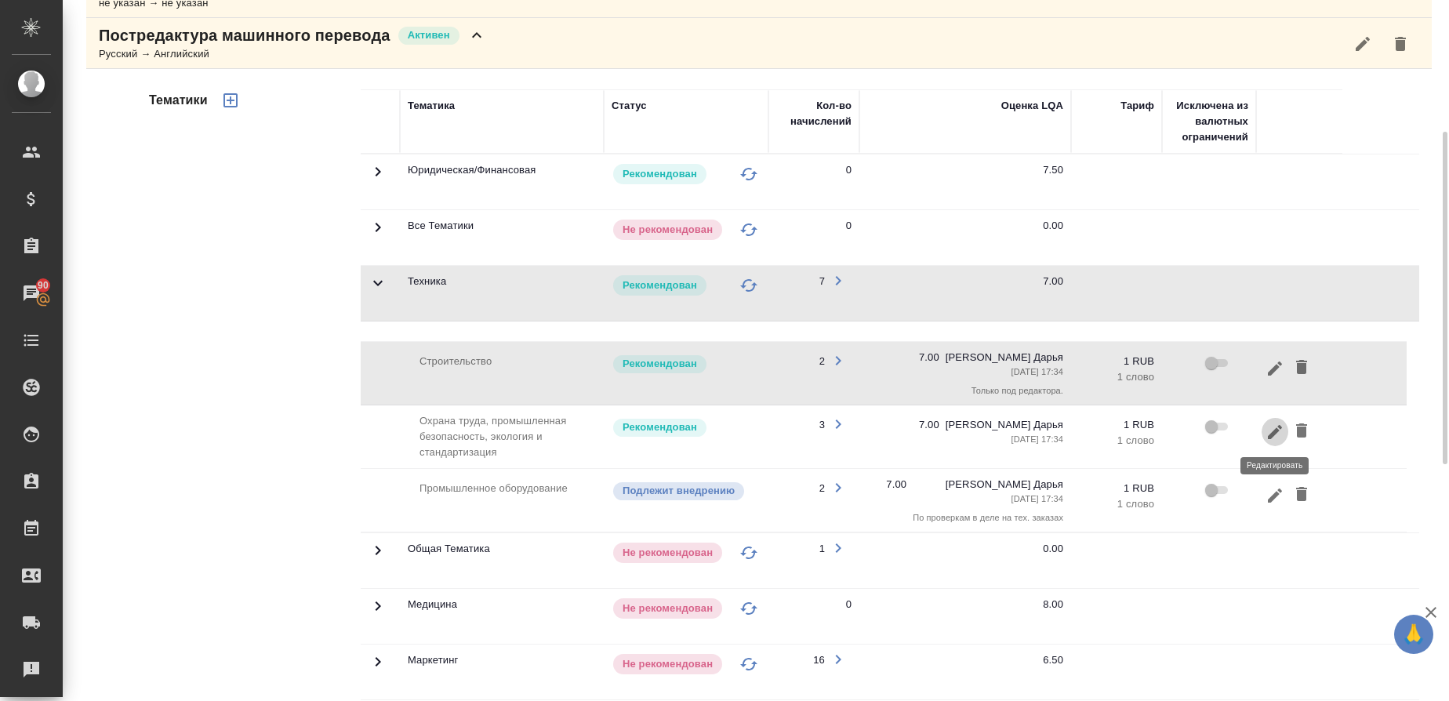
click at [1268, 438] on icon "button" at bounding box center [1275, 431] width 14 height 14
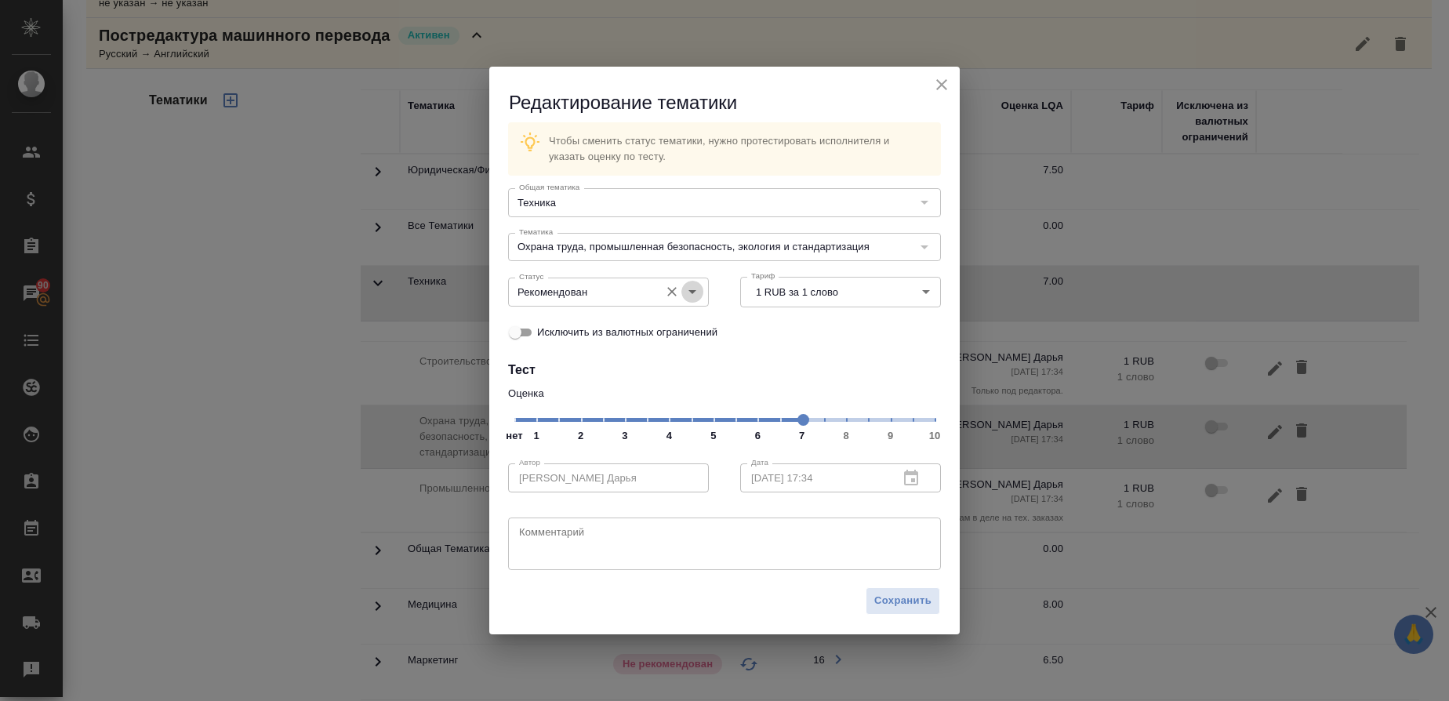
click at [693, 288] on icon "Open" at bounding box center [692, 291] width 19 height 19
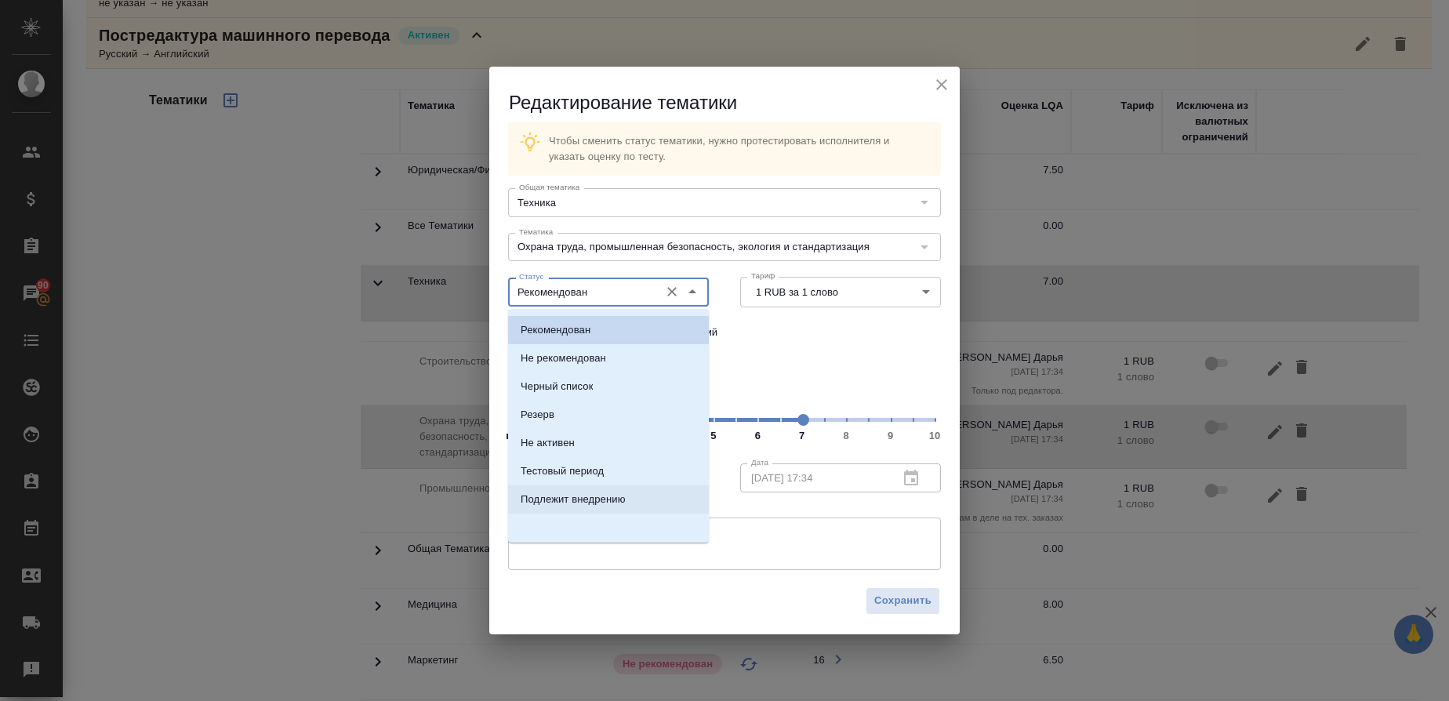
scroll to position [0, 0]
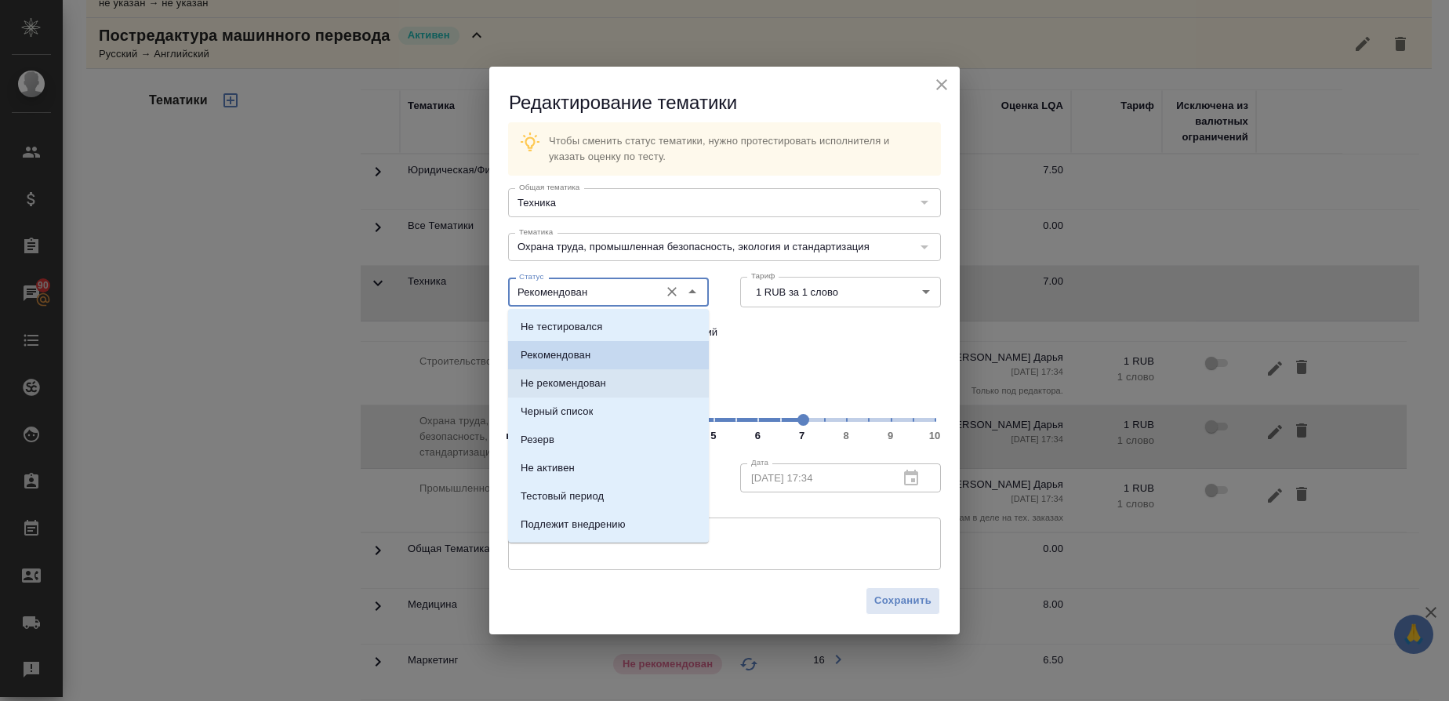
click at [612, 384] on li "Не рекомендован" at bounding box center [608, 383] width 201 height 28
type input "Не рекомендован"
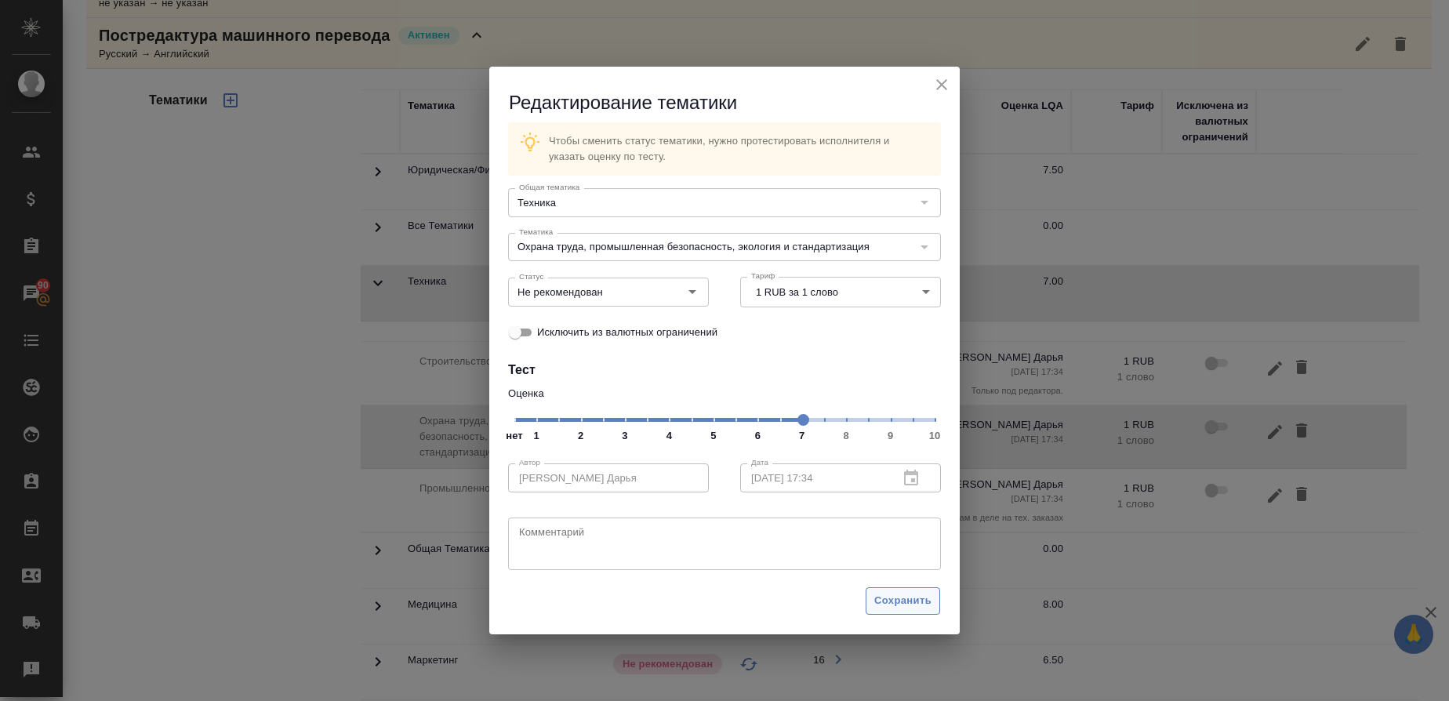
click at [892, 600] on span "Сохранить" at bounding box center [902, 601] width 57 height 18
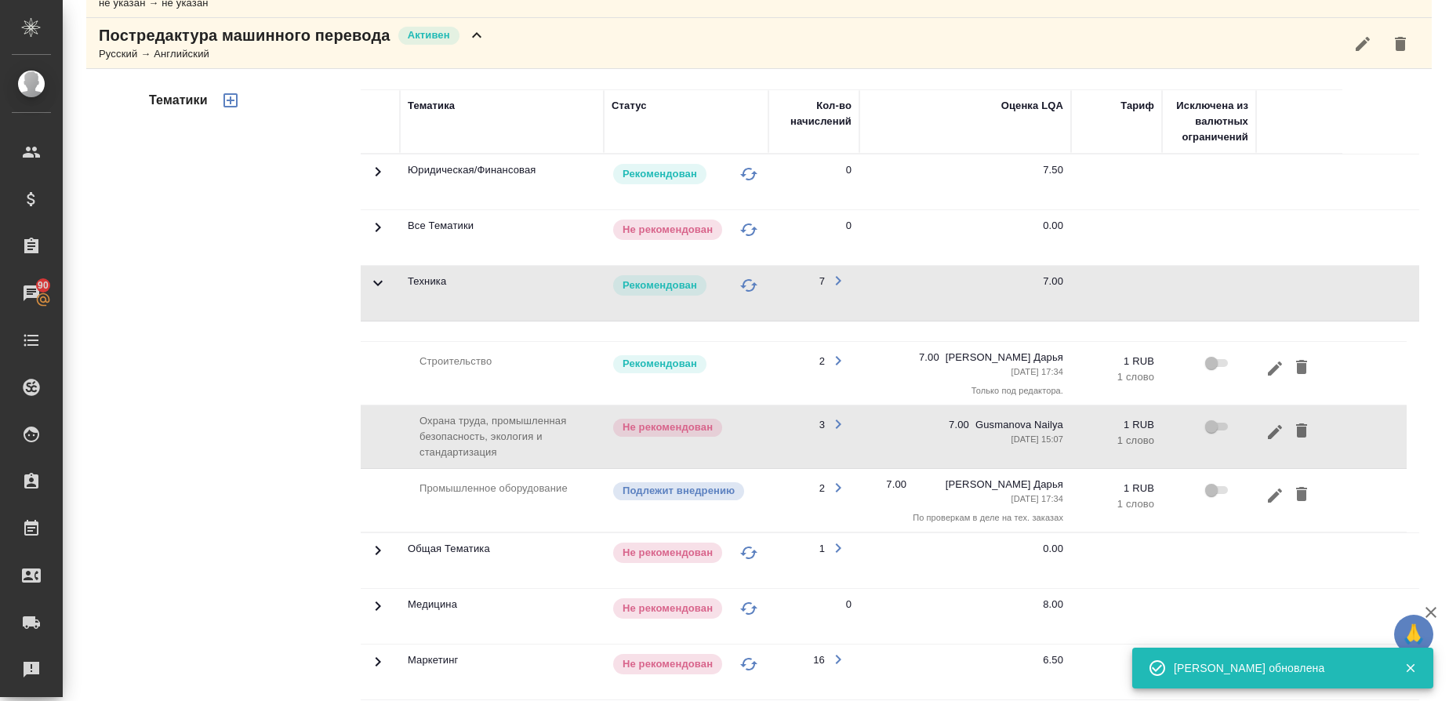
click at [892, 600] on td "8.00" at bounding box center [965, 616] width 212 height 55
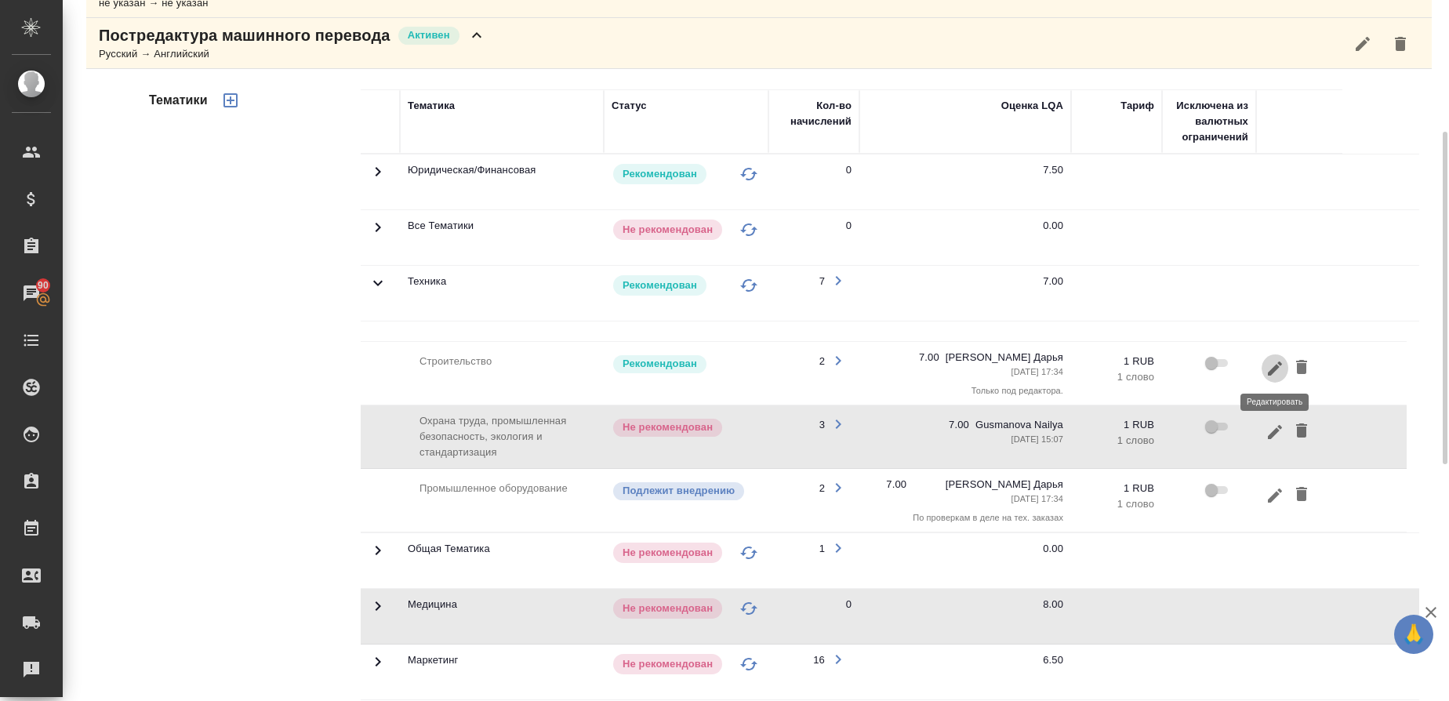
click at [1277, 369] on icon "button" at bounding box center [1275, 368] width 14 height 14
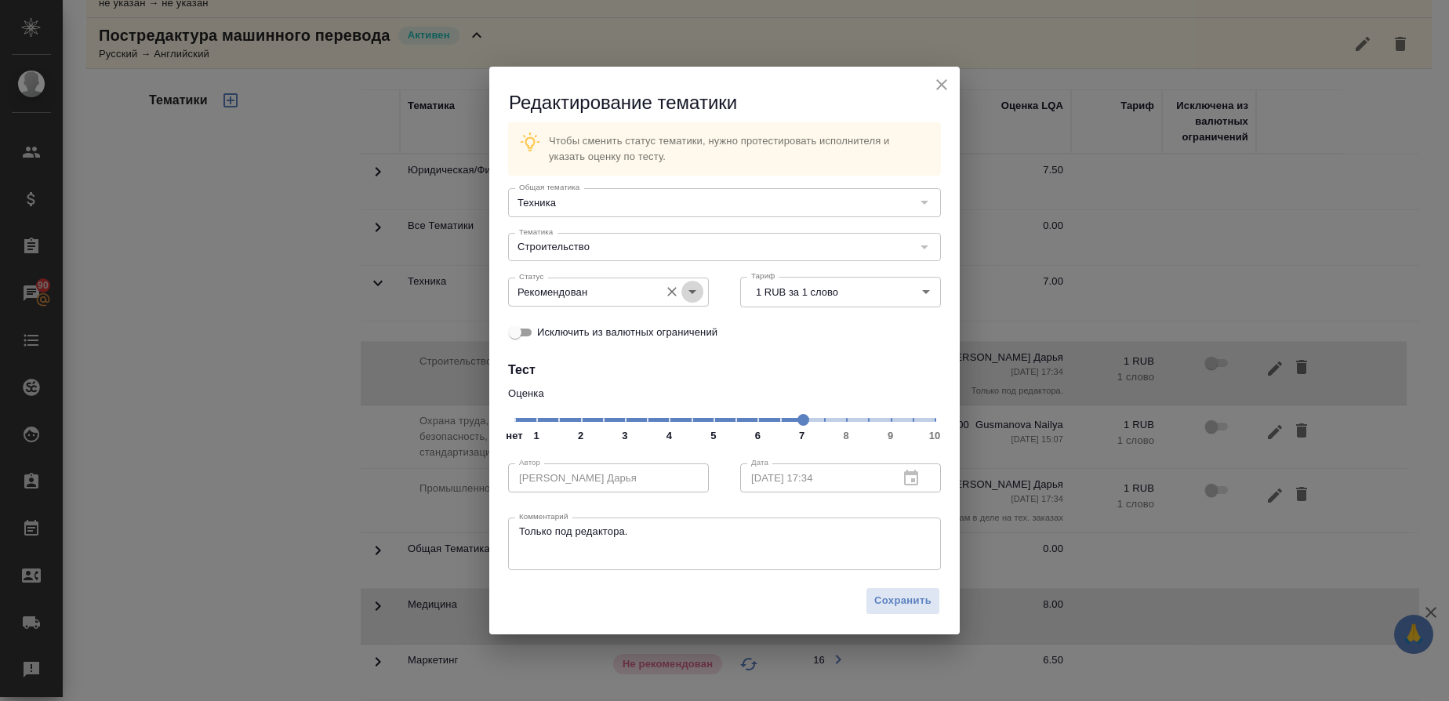
click at [696, 288] on icon "Open" at bounding box center [692, 291] width 19 height 19
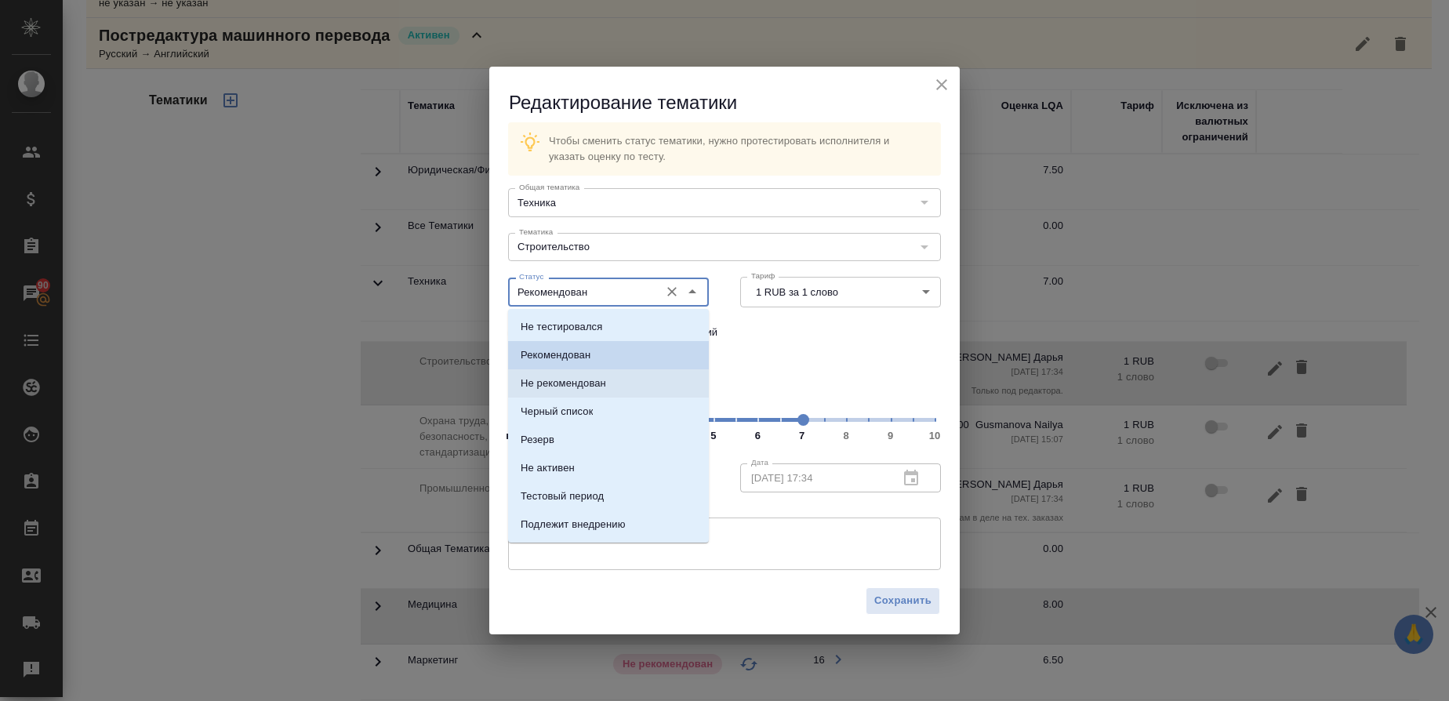
click at [579, 388] on p "Не рекомендован" at bounding box center [563, 384] width 85 height 16
type input "Не рекомендован"
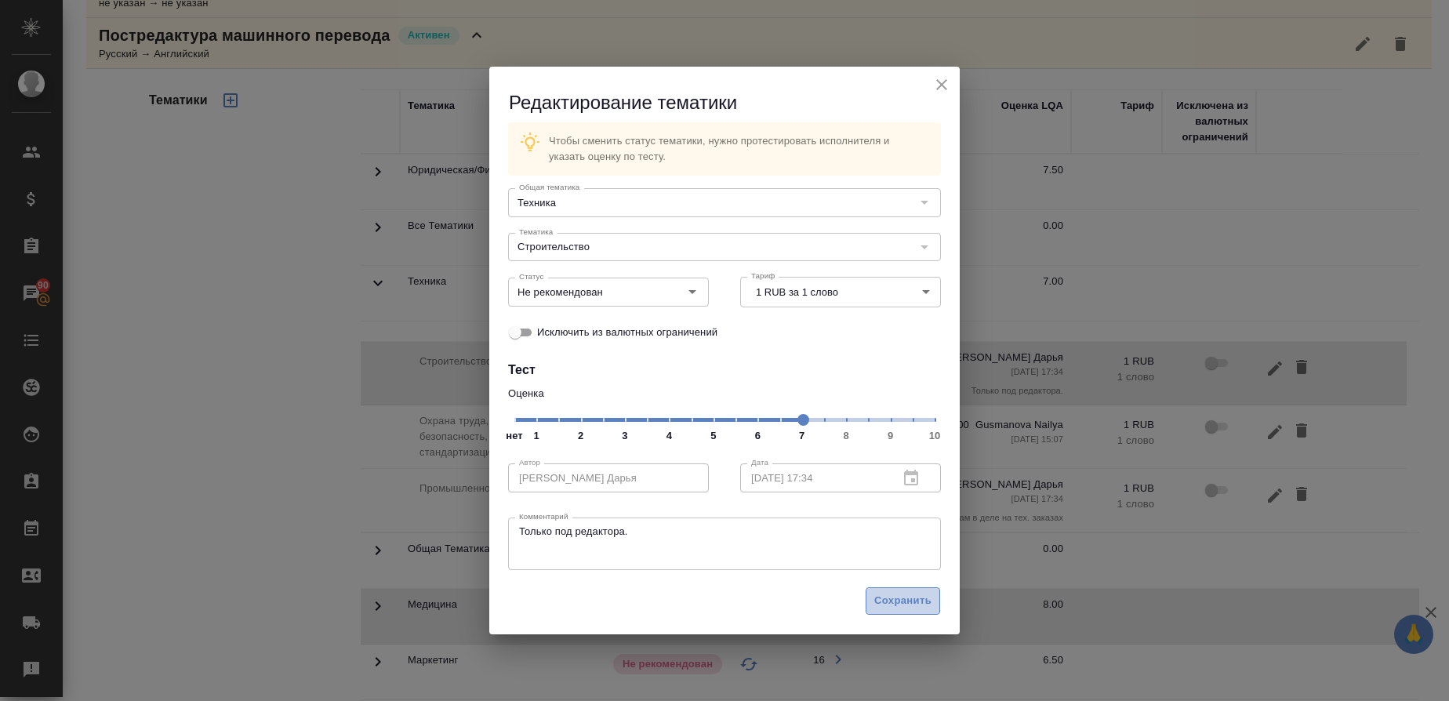
click at [890, 608] on span "Сохранить" at bounding box center [902, 601] width 57 height 18
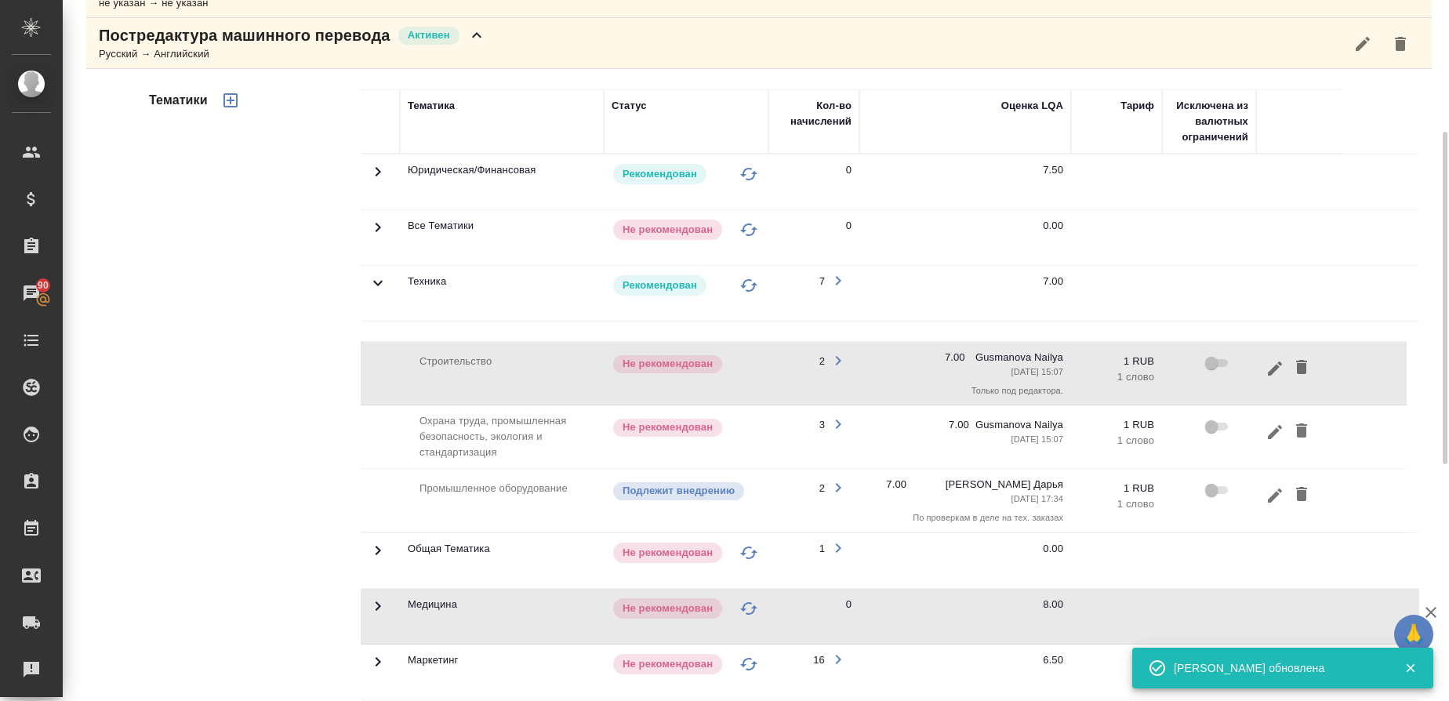
click at [1258, 500] on td at bounding box center [1288, 500] width 71 height 55
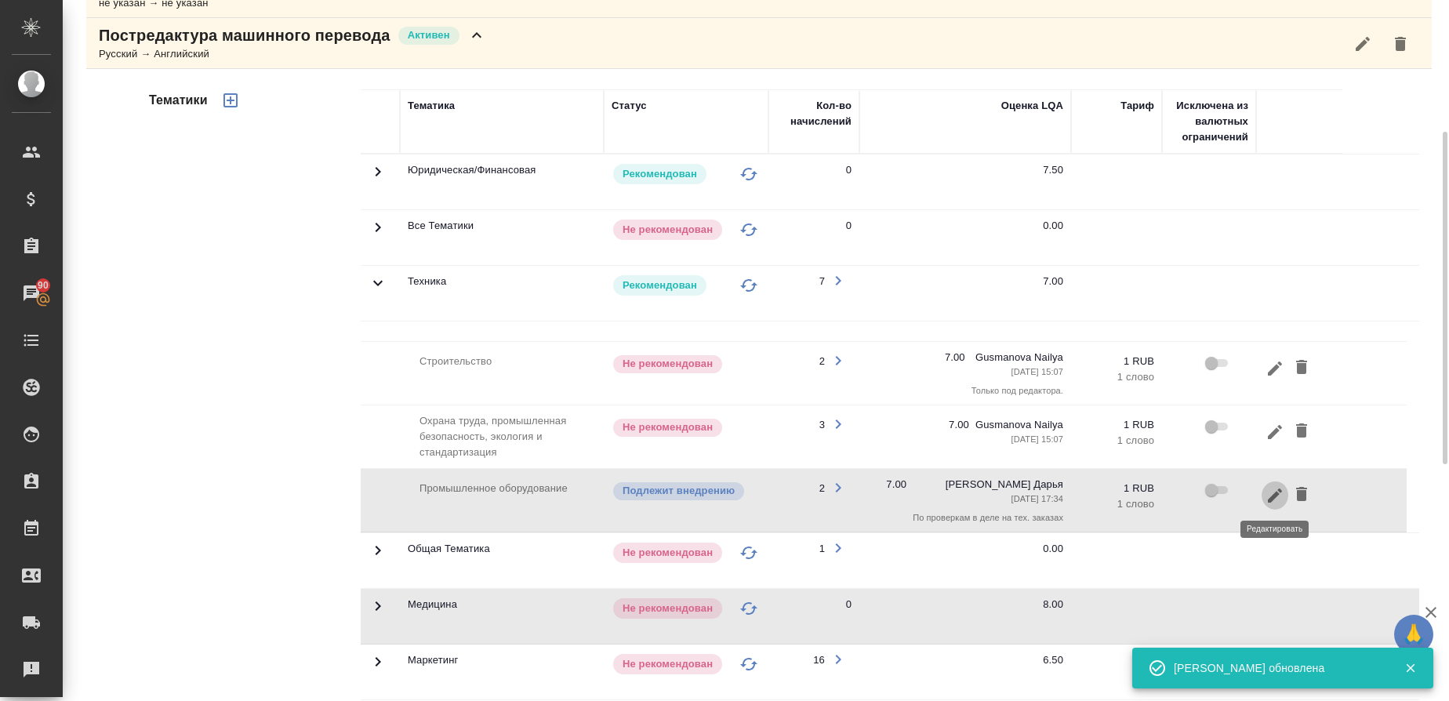
click at [1277, 499] on icon "button" at bounding box center [1275, 495] width 19 height 19
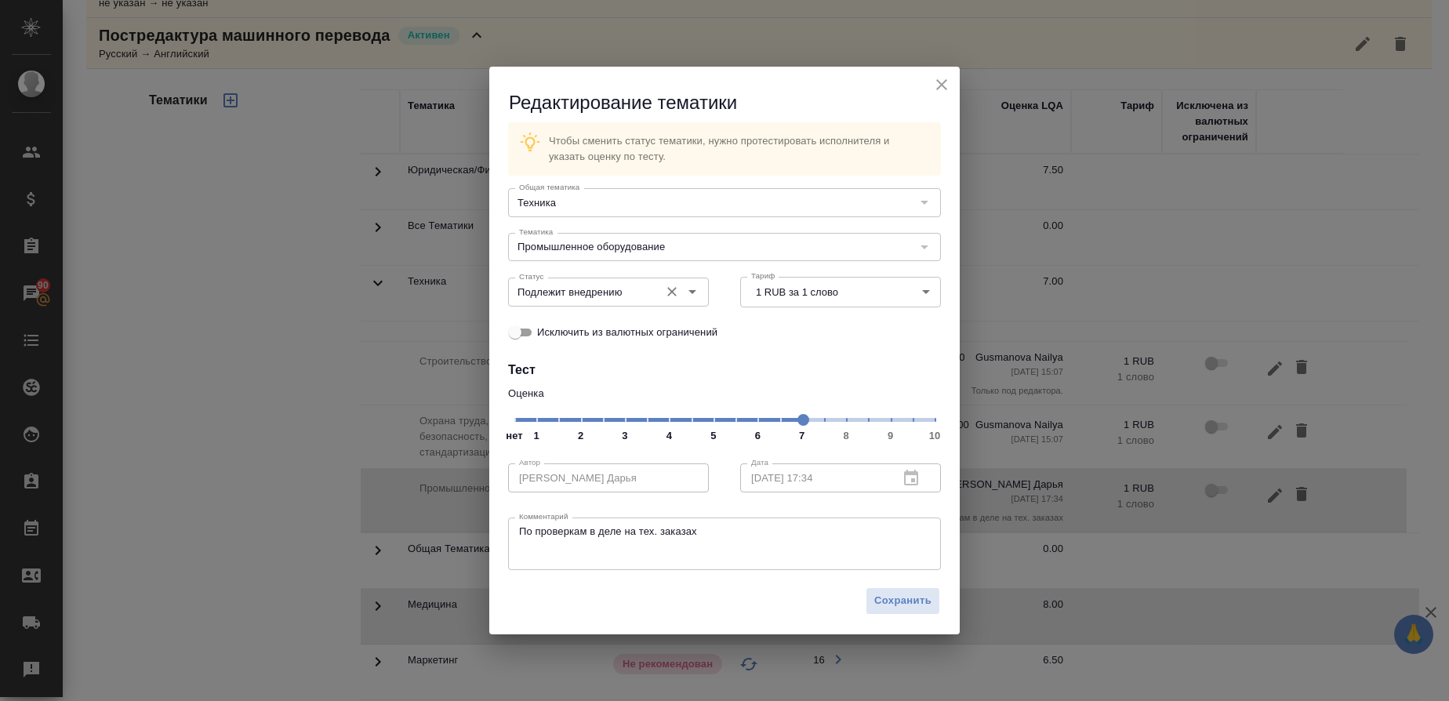
click at [693, 293] on icon "Open" at bounding box center [692, 292] width 8 height 4
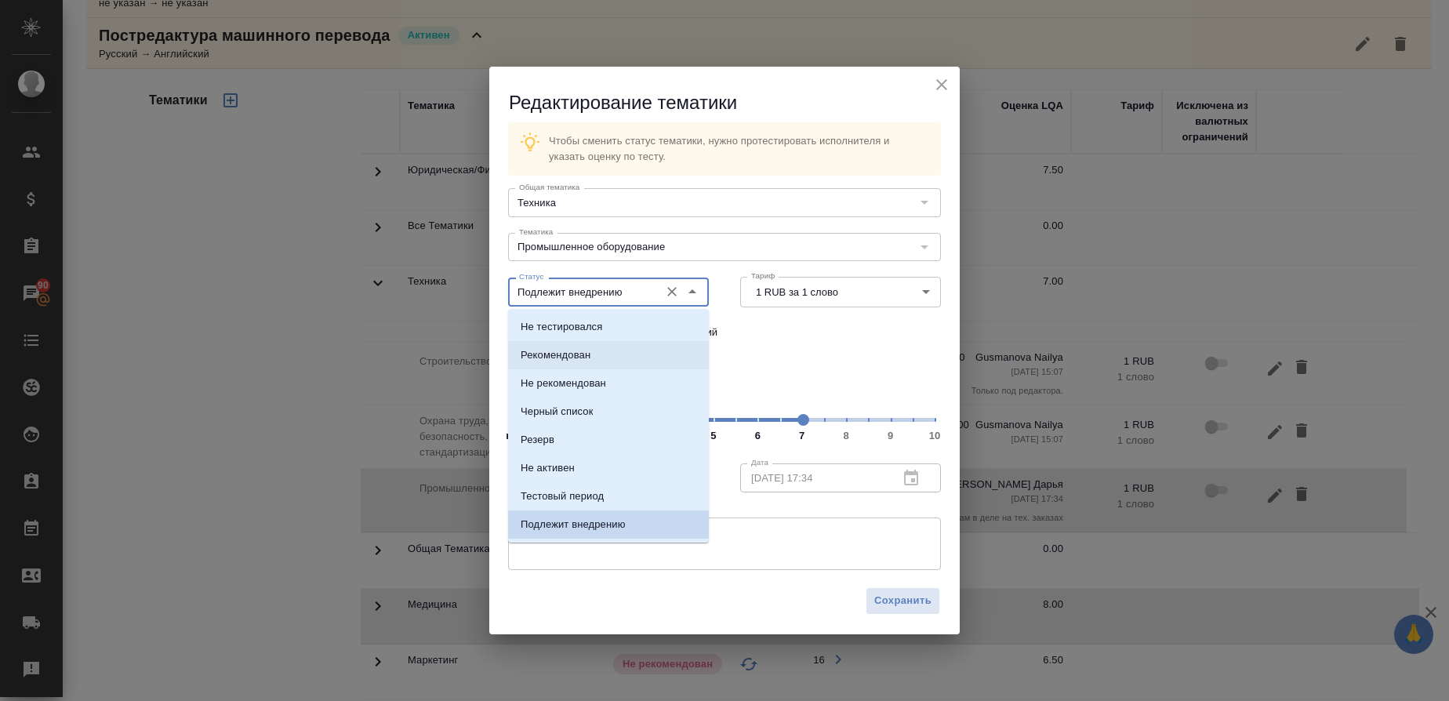
click at [585, 352] on p "Рекомендован" at bounding box center [556, 355] width 70 height 16
type input "Рекомендован"
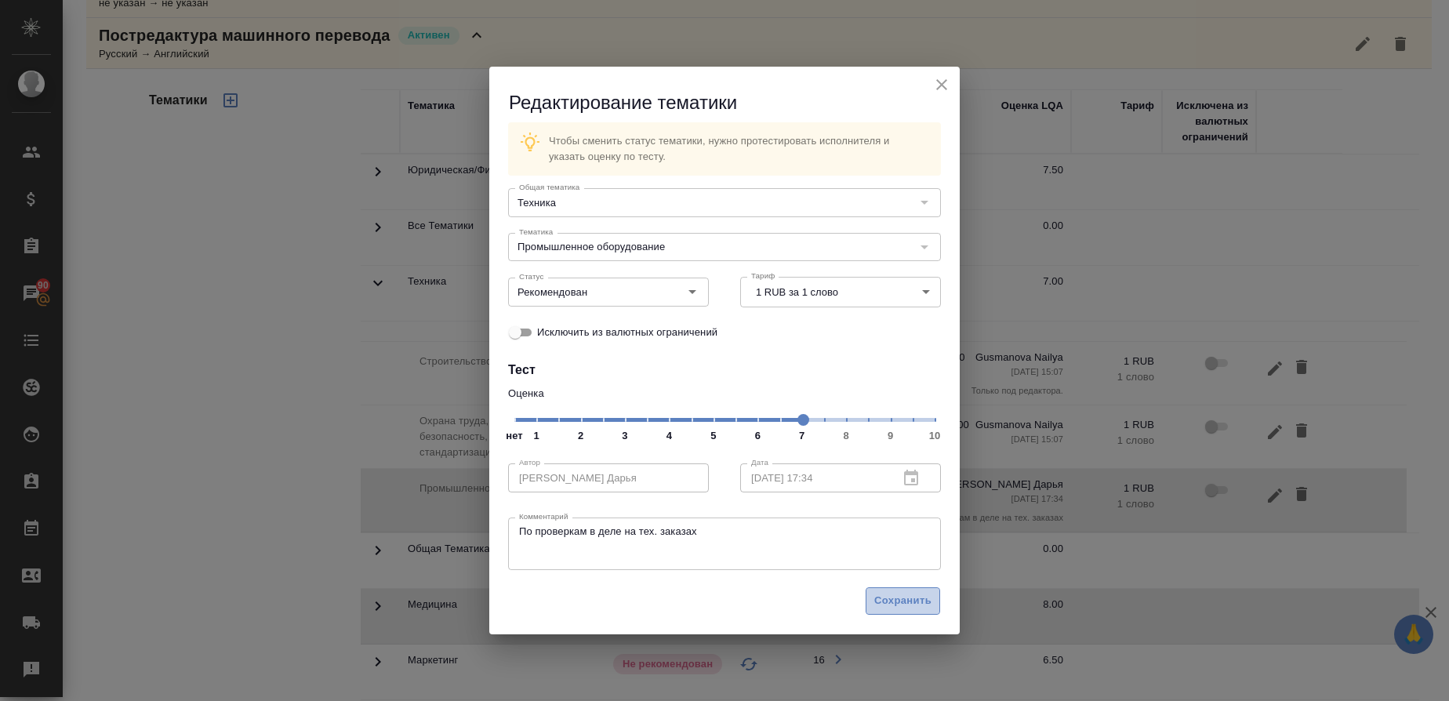
click at [894, 599] on span "Сохранить" at bounding box center [902, 601] width 57 height 18
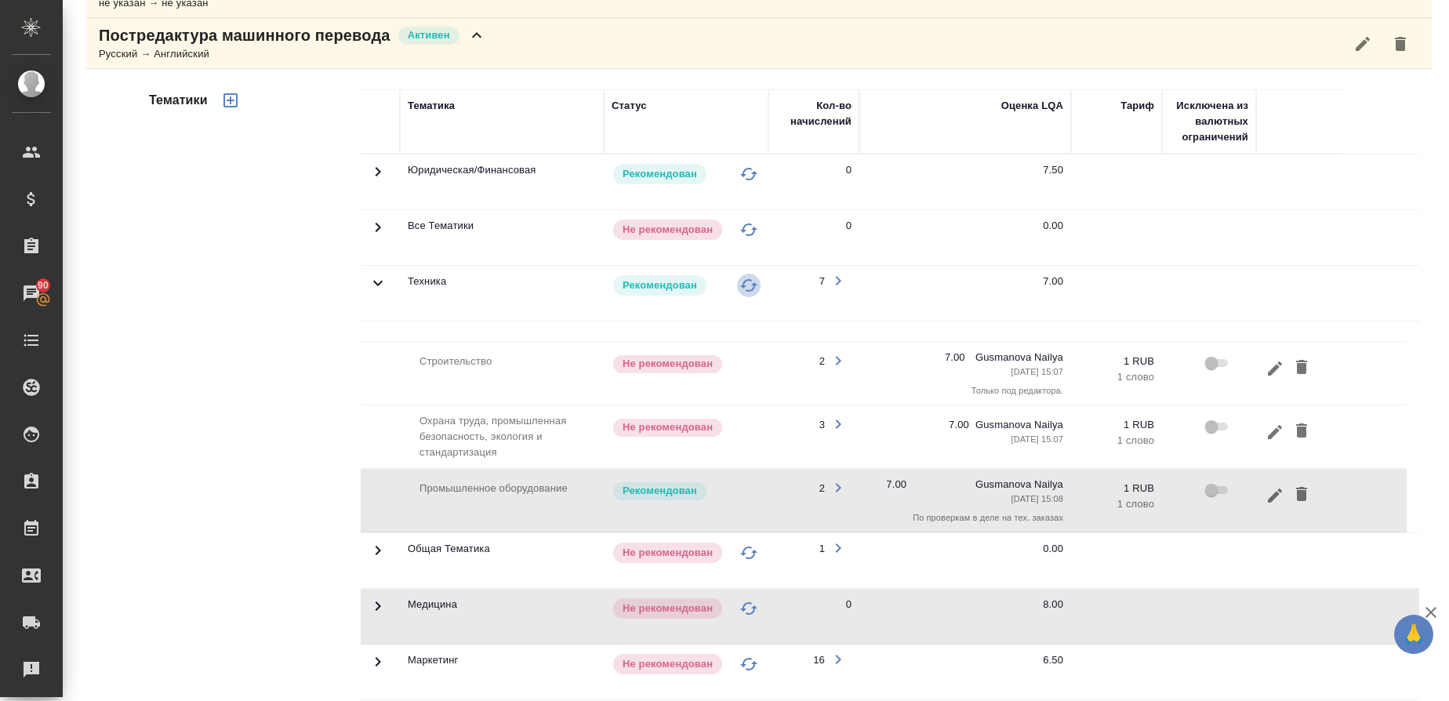
click at [750, 285] on icon "button" at bounding box center [748, 285] width 19 height 19
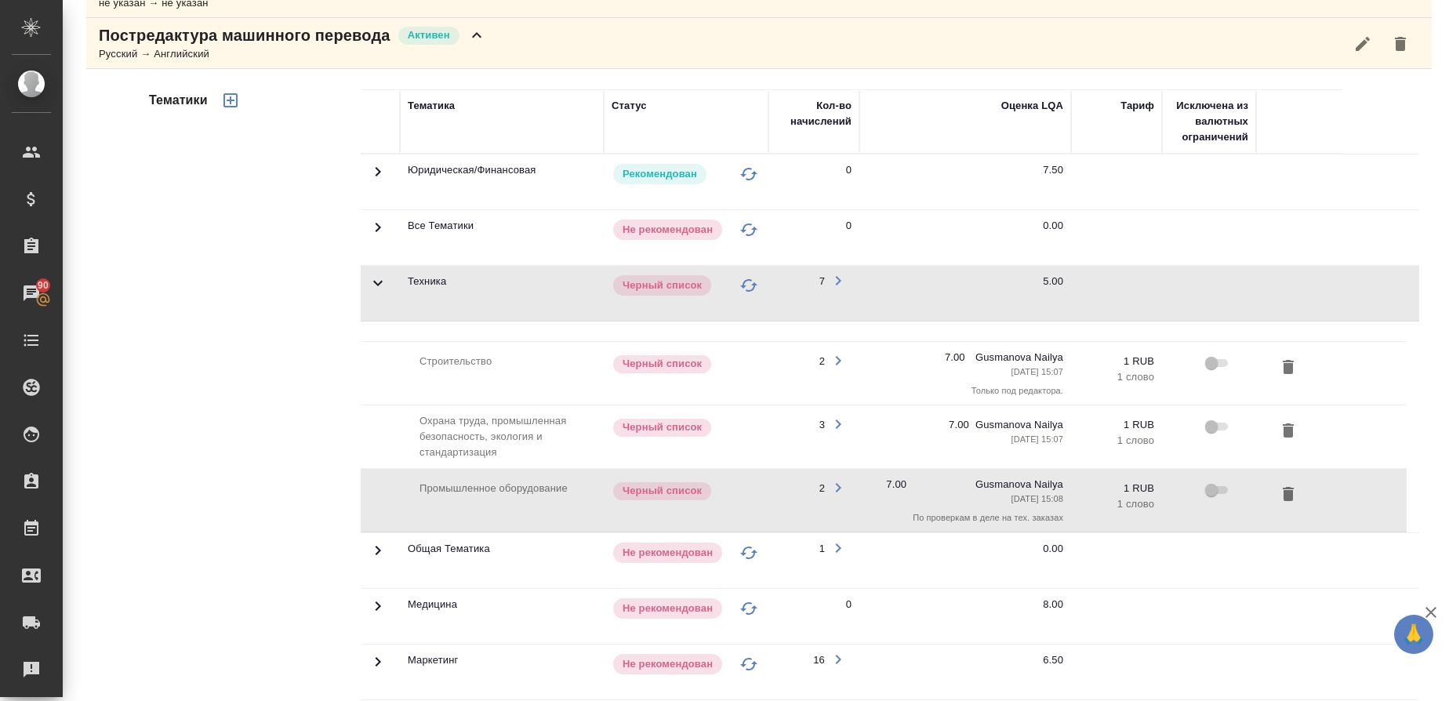
click at [375, 283] on icon at bounding box center [377, 283] width 9 height 5
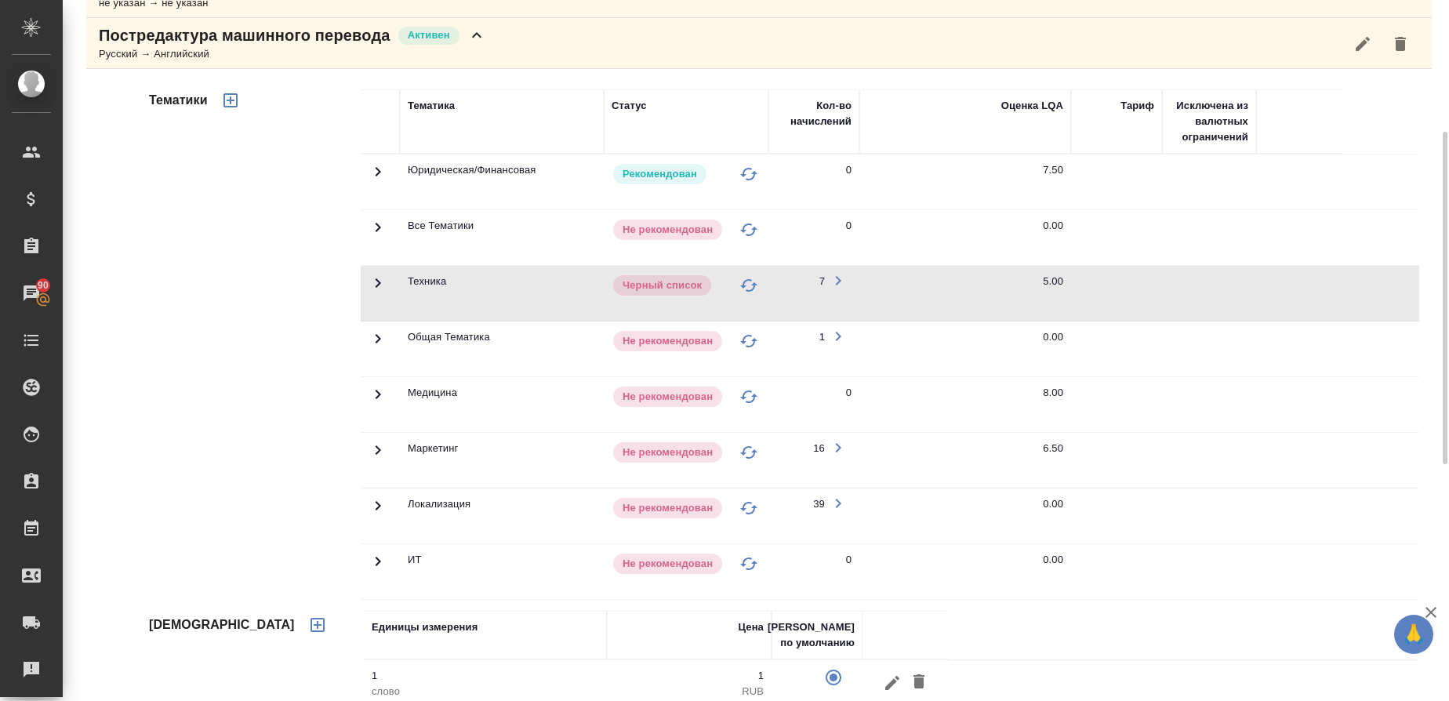
click at [384, 446] on icon at bounding box center [378, 450] width 19 height 19
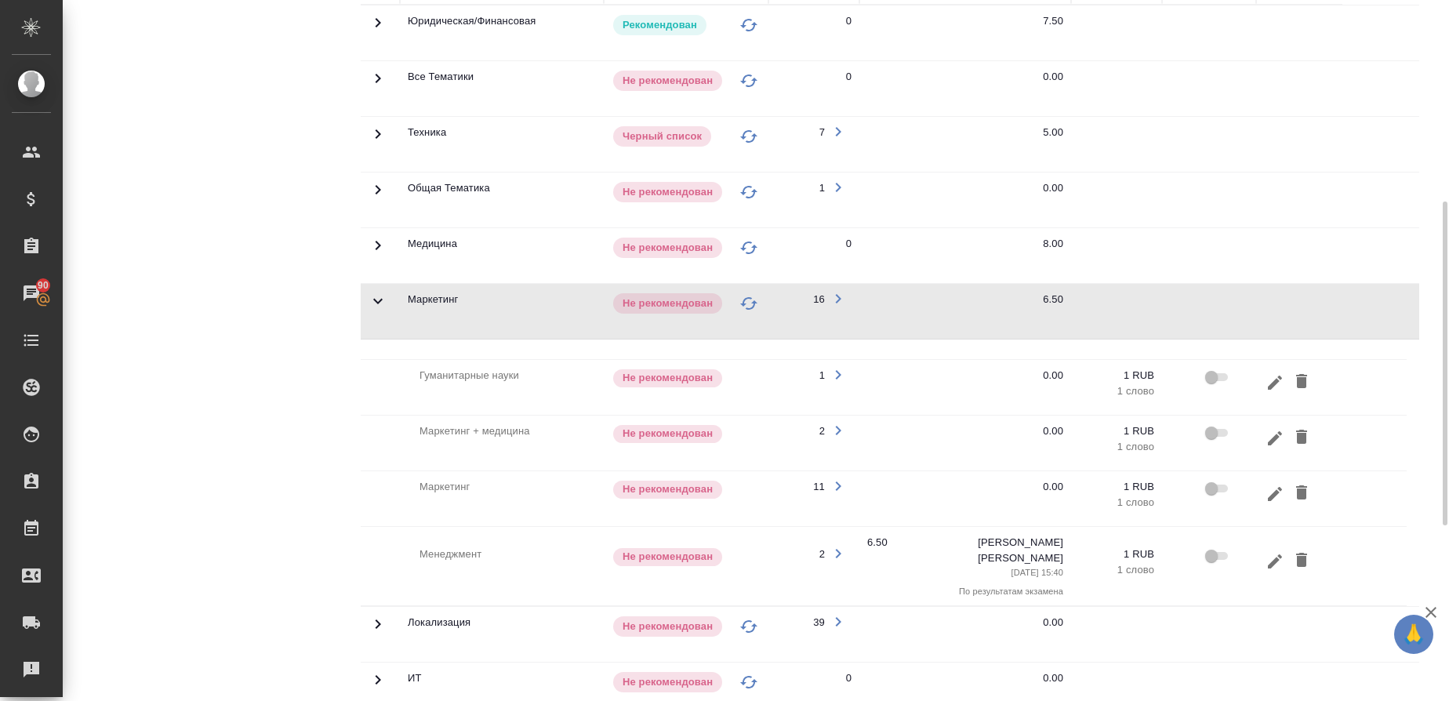
scroll to position [433, 0]
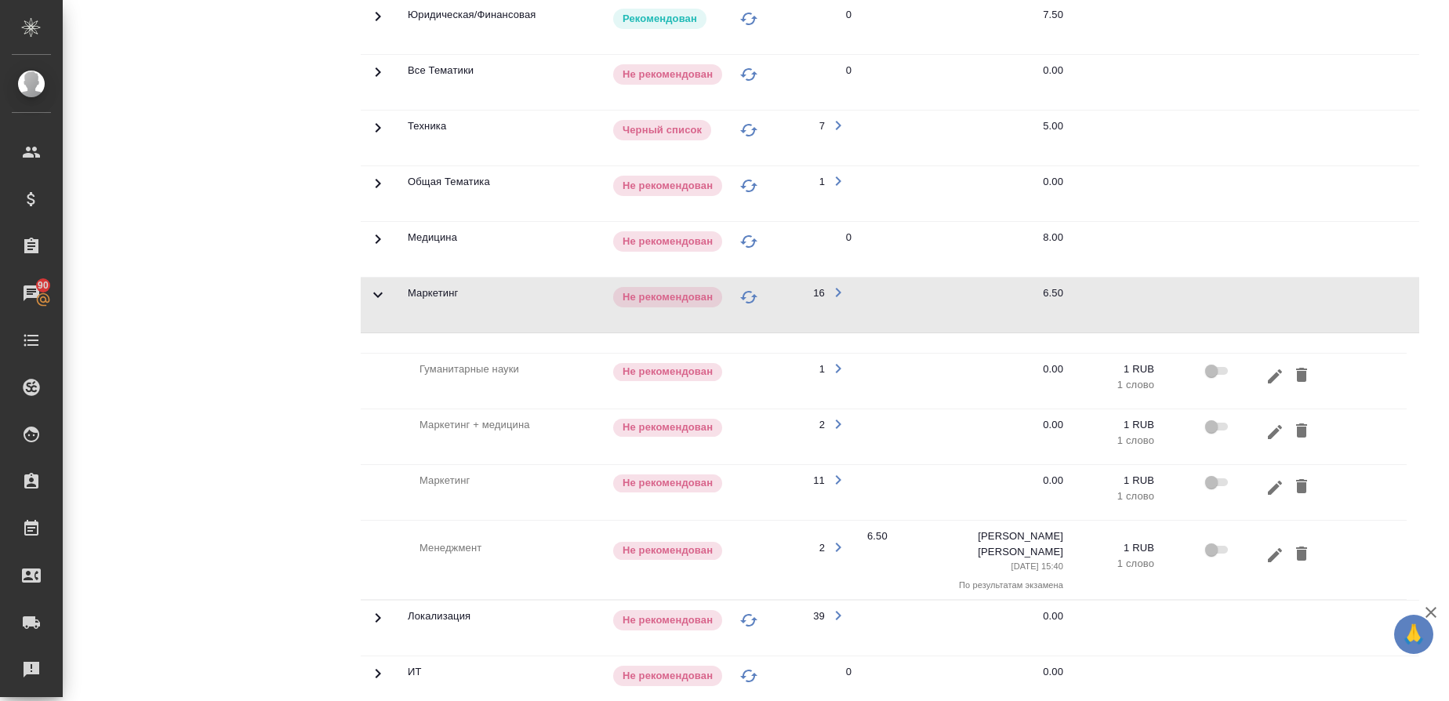
click at [383, 300] on icon at bounding box center [378, 294] width 19 height 19
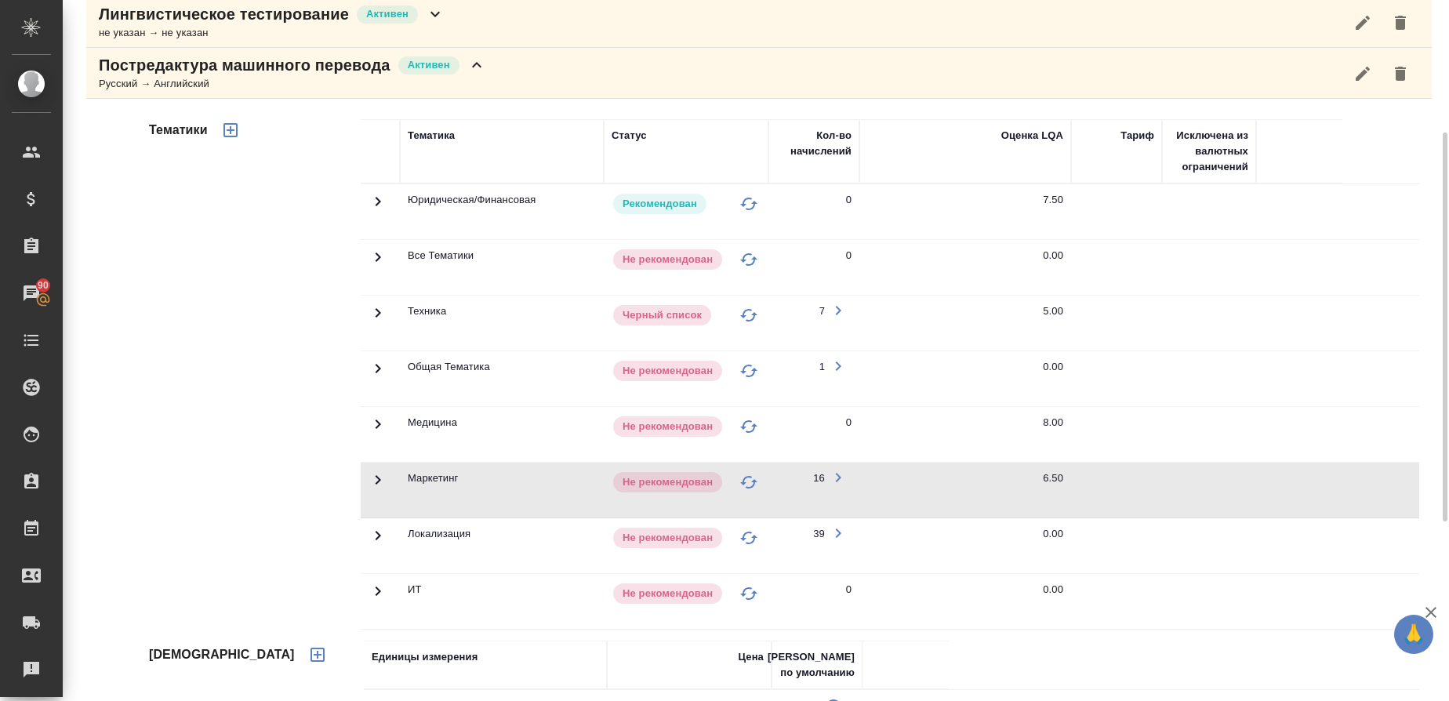
scroll to position [245, 0]
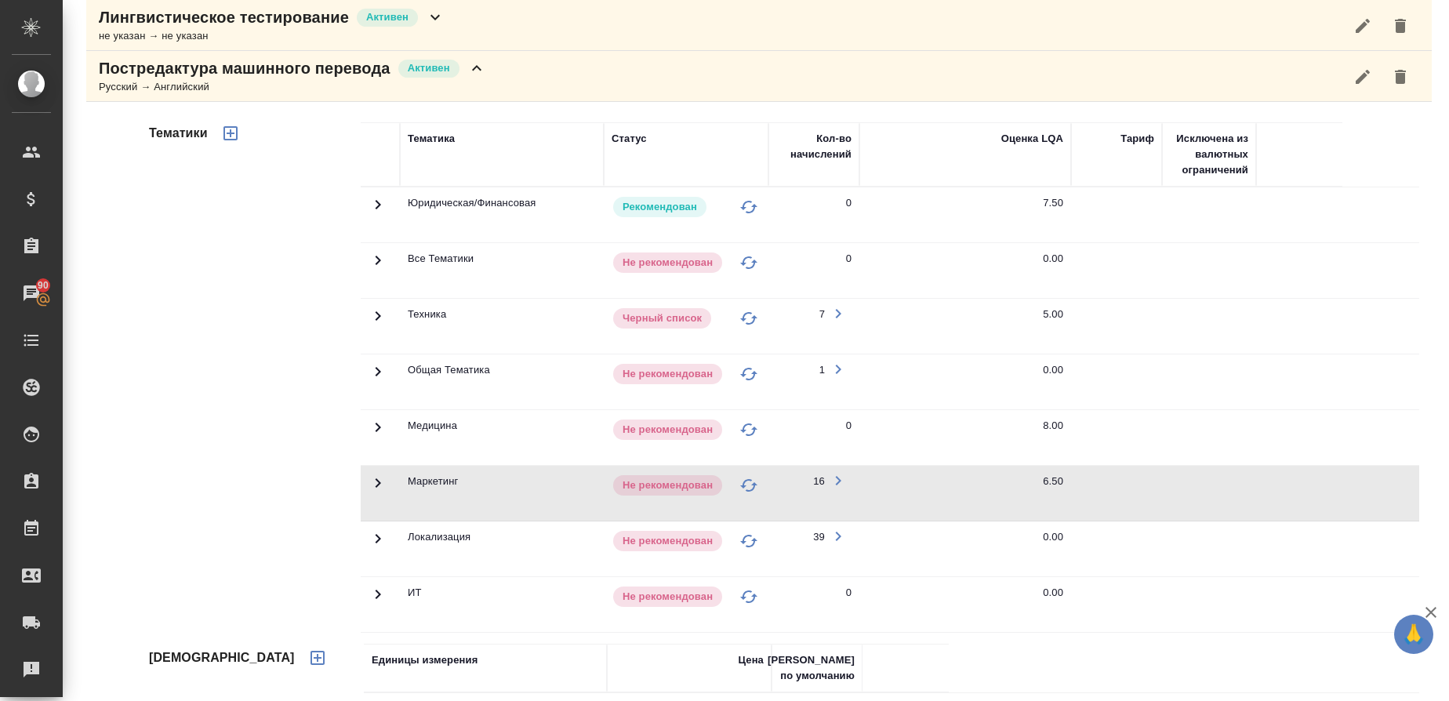
click at [383, 313] on icon at bounding box center [378, 316] width 19 height 19
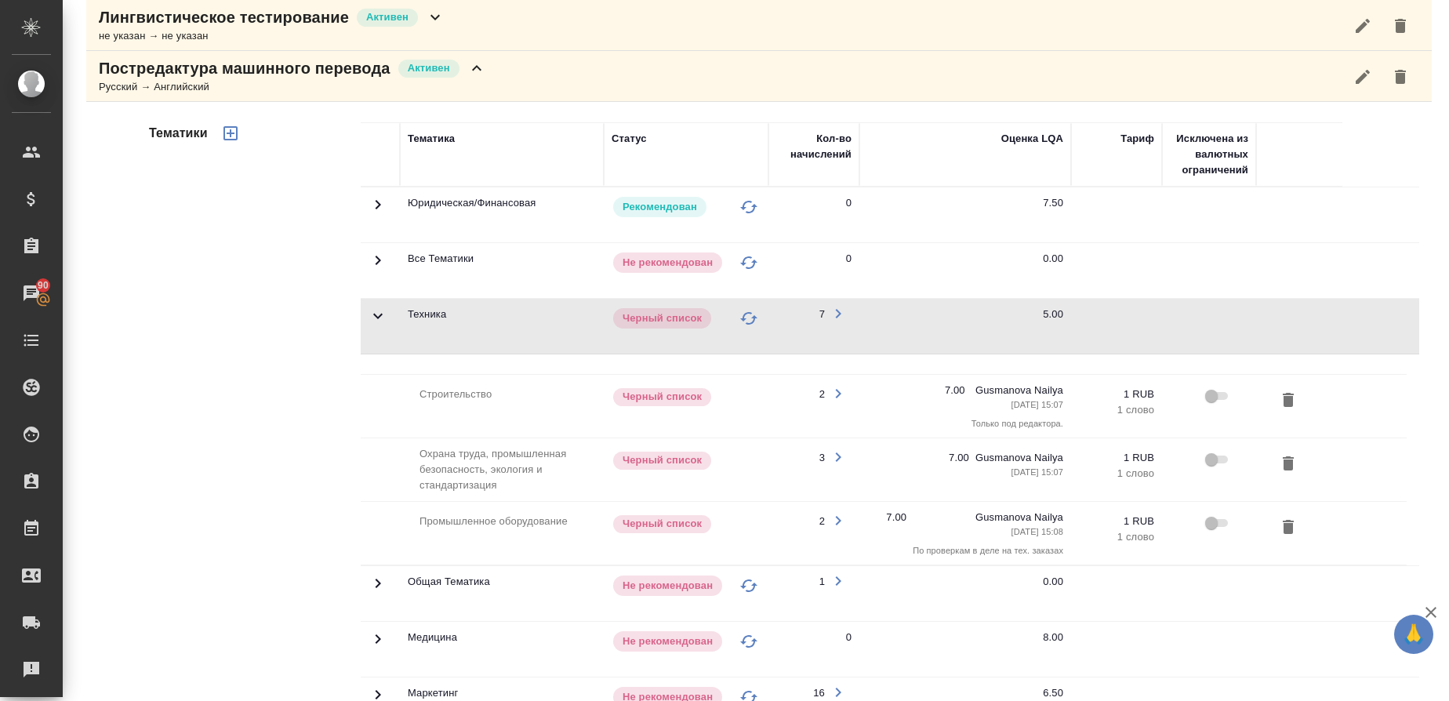
click at [379, 313] on icon at bounding box center [378, 316] width 19 height 19
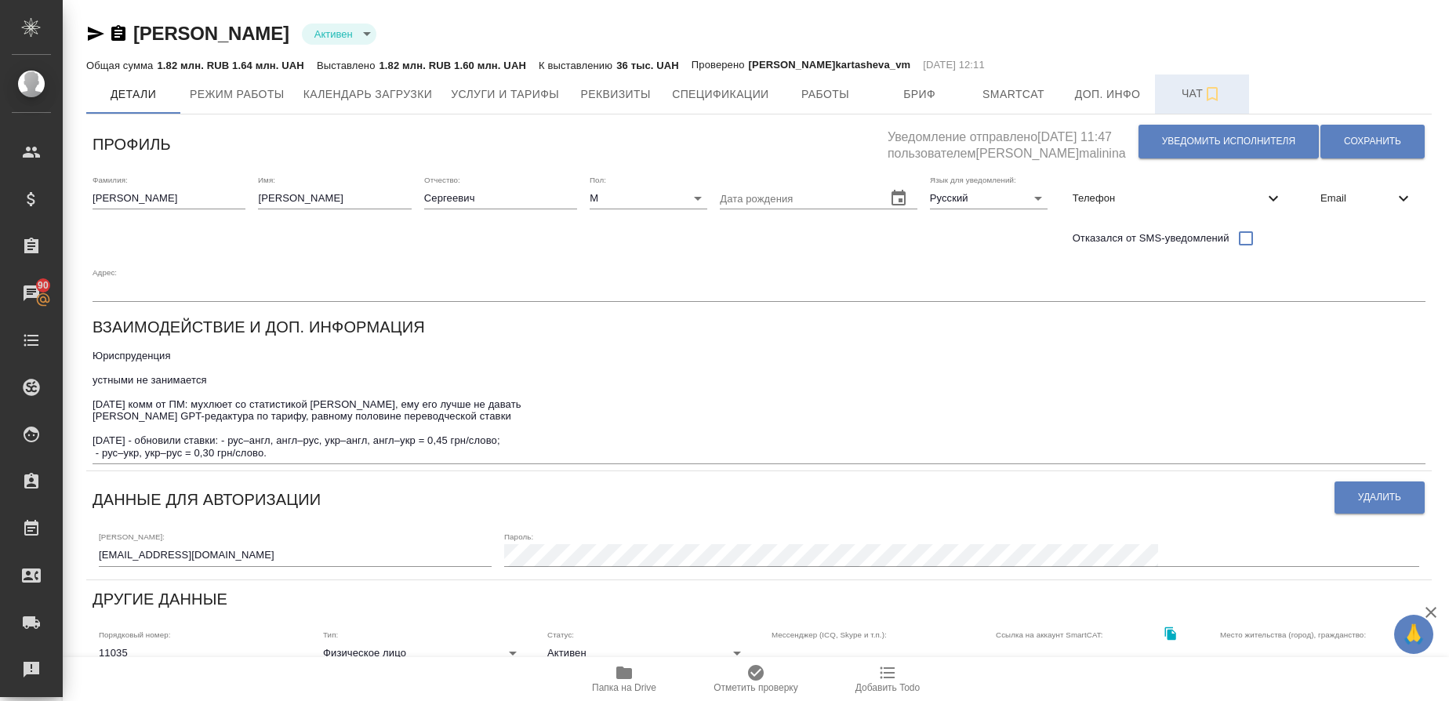
click at [1189, 88] on span "Чат" at bounding box center [1201, 94] width 75 height 20
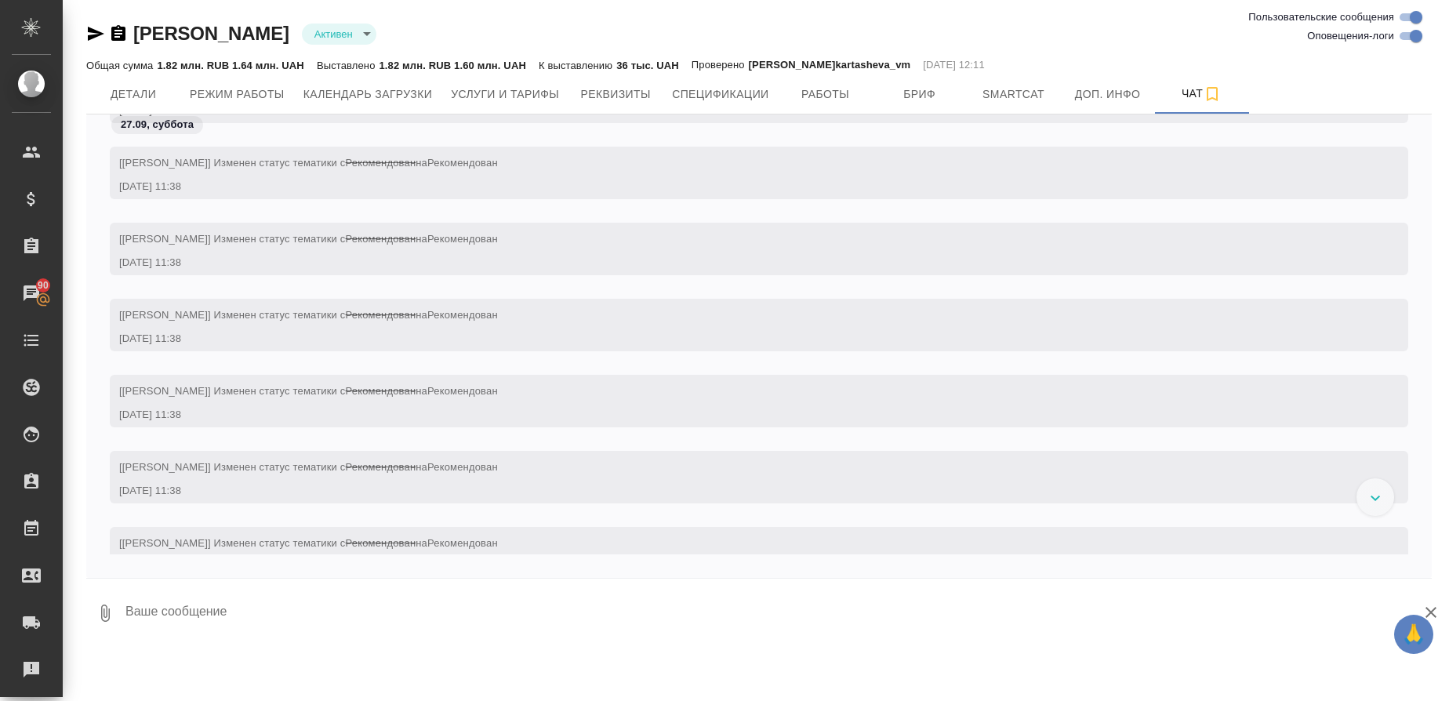
scroll to position [123406, 0]
